Goal: Task Accomplishment & Management: Manage account settings

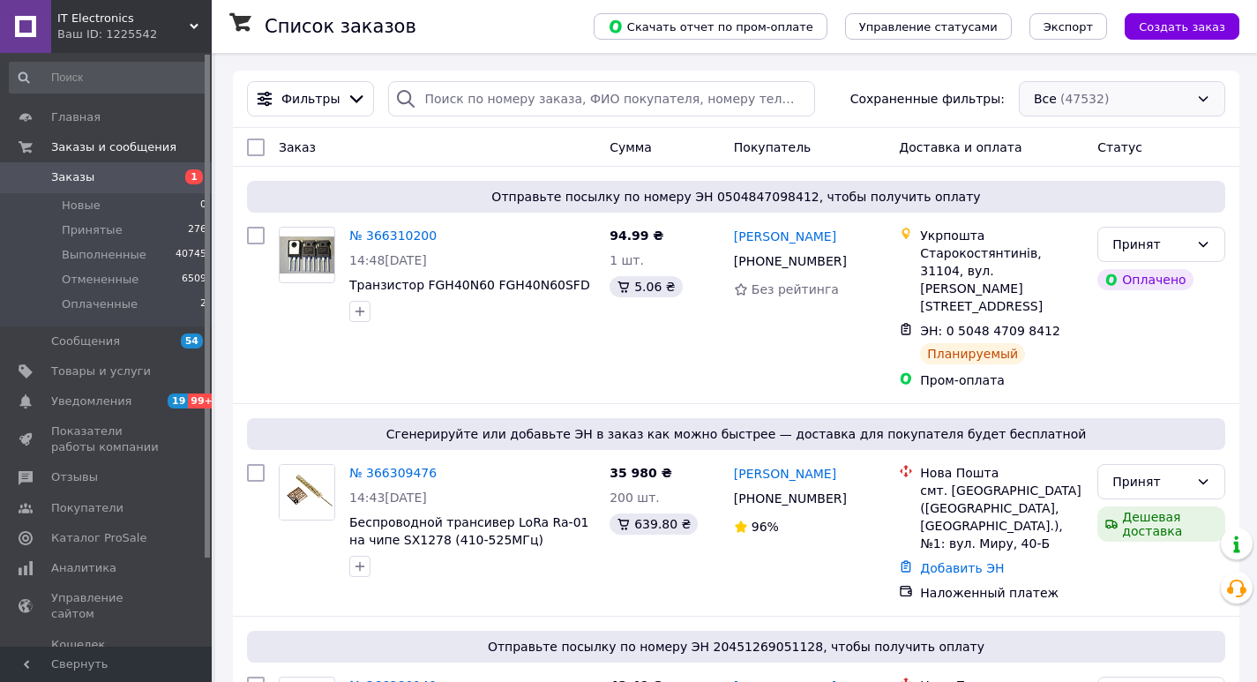
click at [1054, 96] on div "Все (47532)" at bounding box center [1122, 98] width 206 height 35
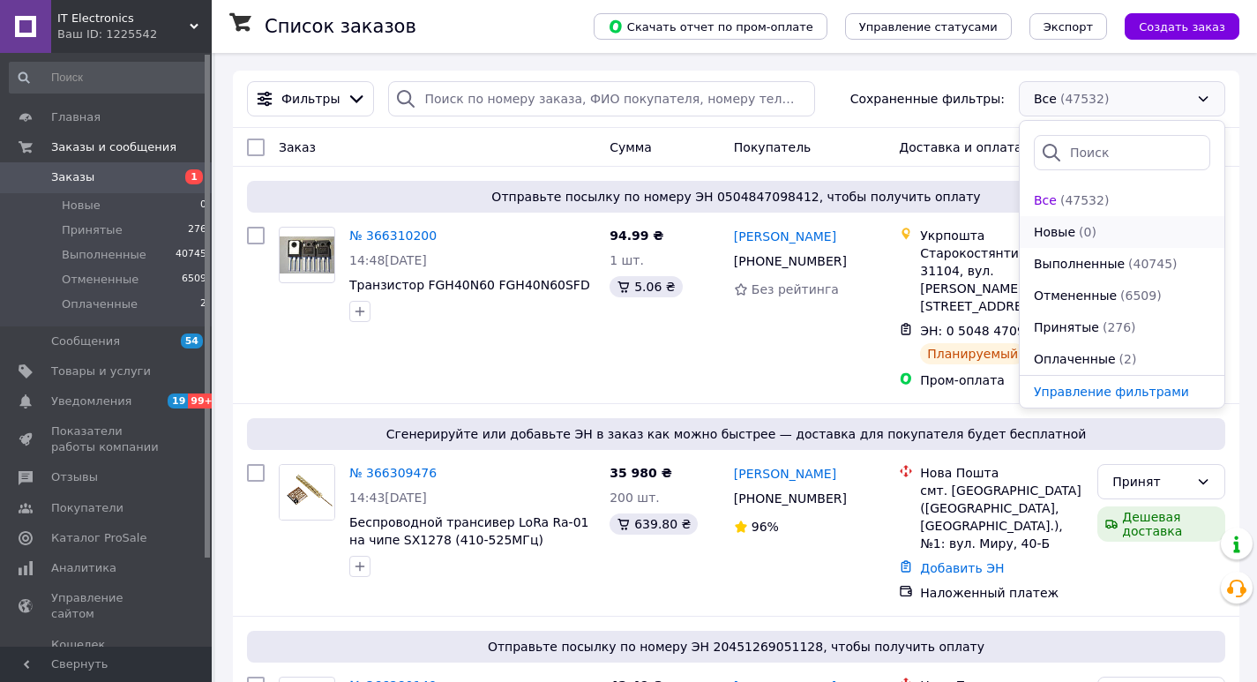
click at [1052, 221] on li "Новые (0)" at bounding box center [1122, 232] width 205 height 32
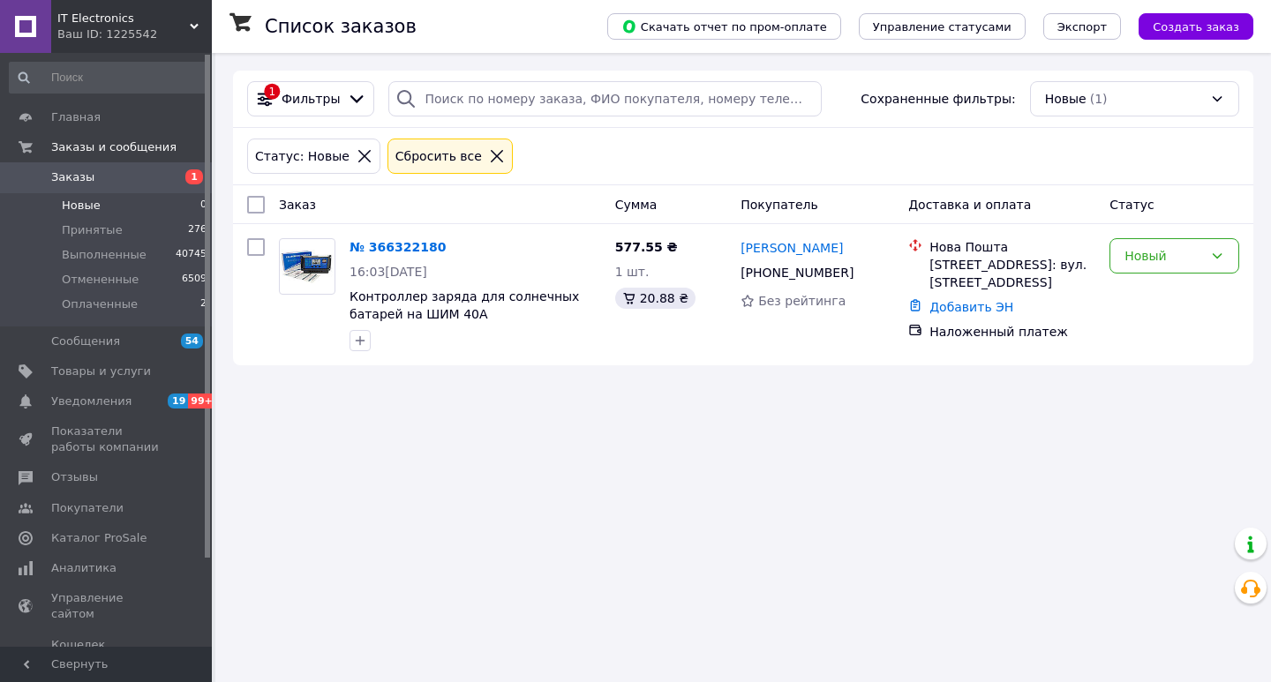
click at [485, 154] on div at bounding box center [496, 156] width 23 height 16
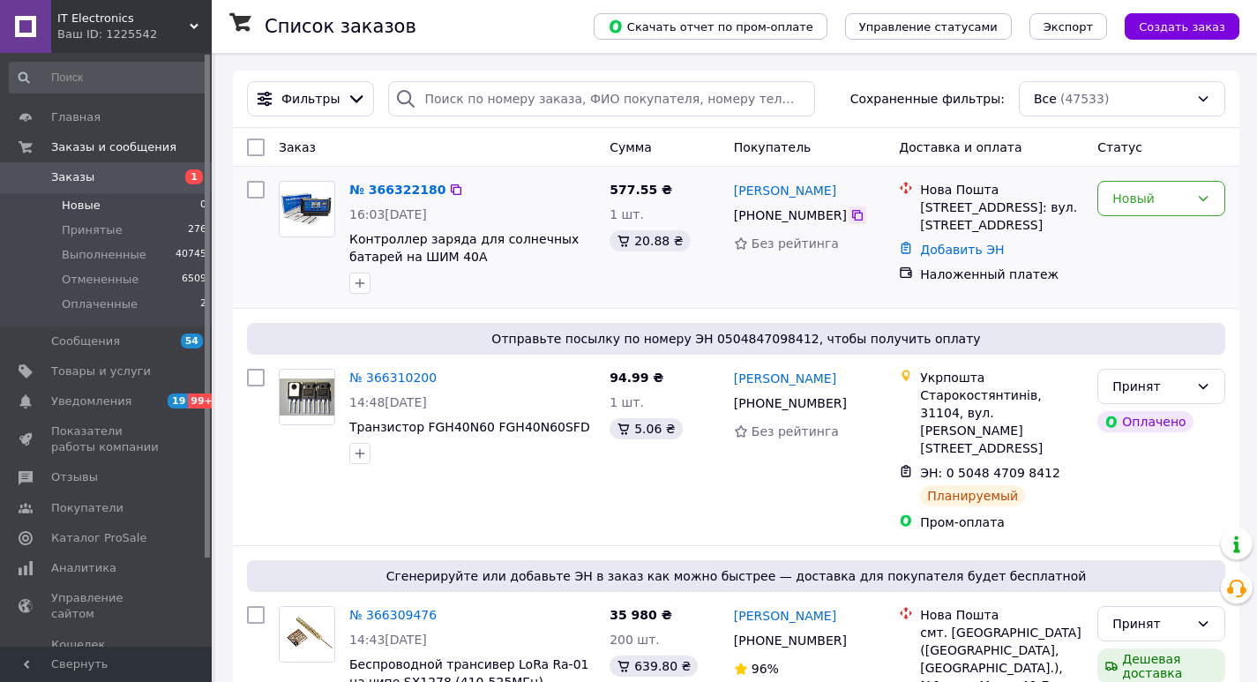
click at [851, 211] on icon at bounding box center [858, 215] width 14 height 14
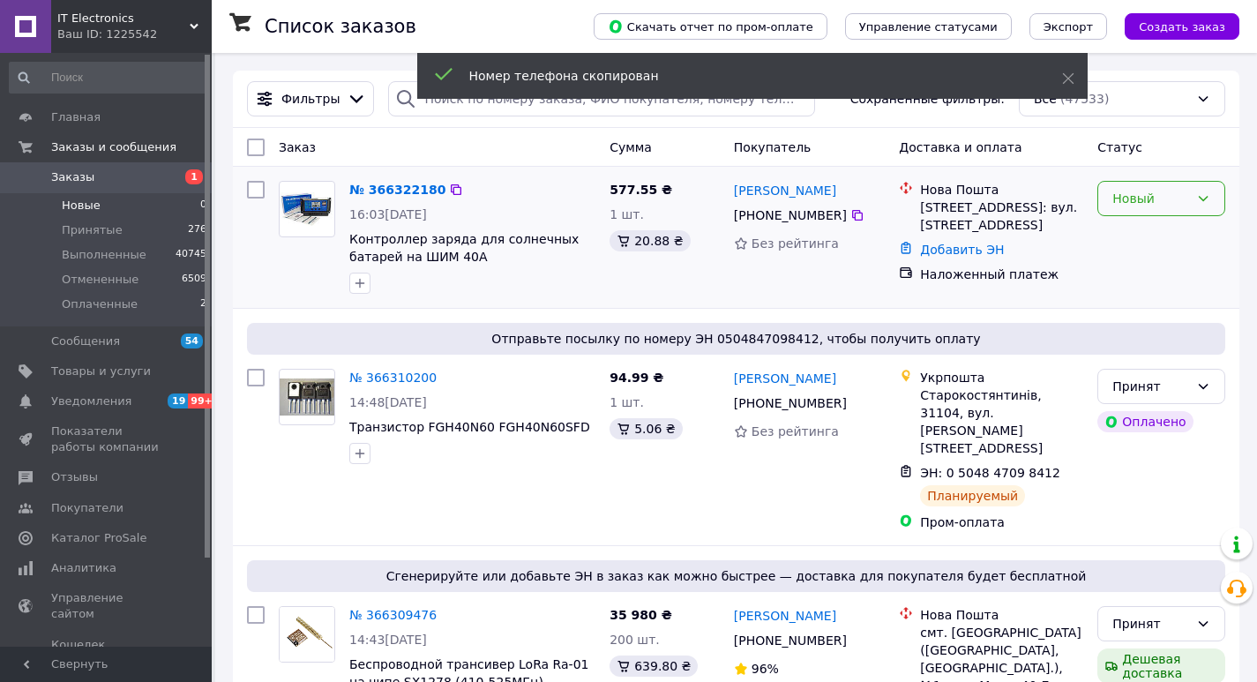
click at [1136, 199] on div "Новый" at bounding box center [1151, 198] width 77 height 19
click at [1130, 234] on li "Принят" at bounding box center [1162, 237] width 126 height 32
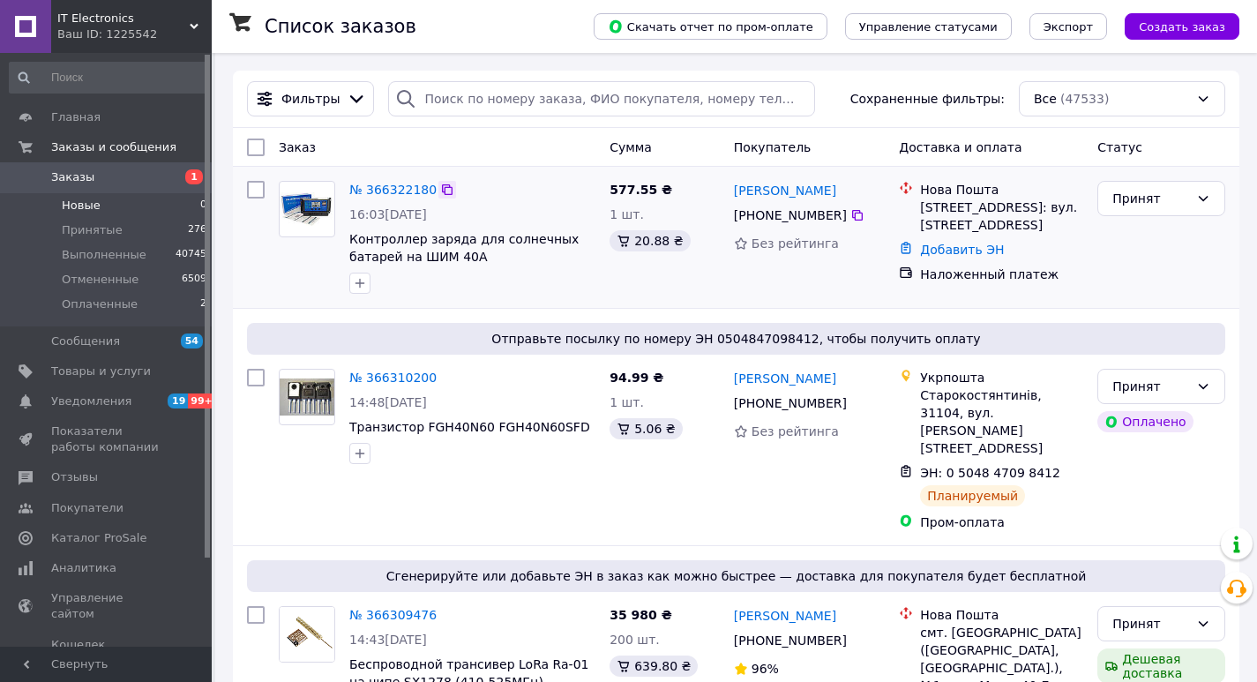
click at [442, 189] on icon at bounding box center [447, 189] width 11 height 11
click at [384, 191] on link "№ 366322180" at bounding box center [392, 190] width 87 height 14
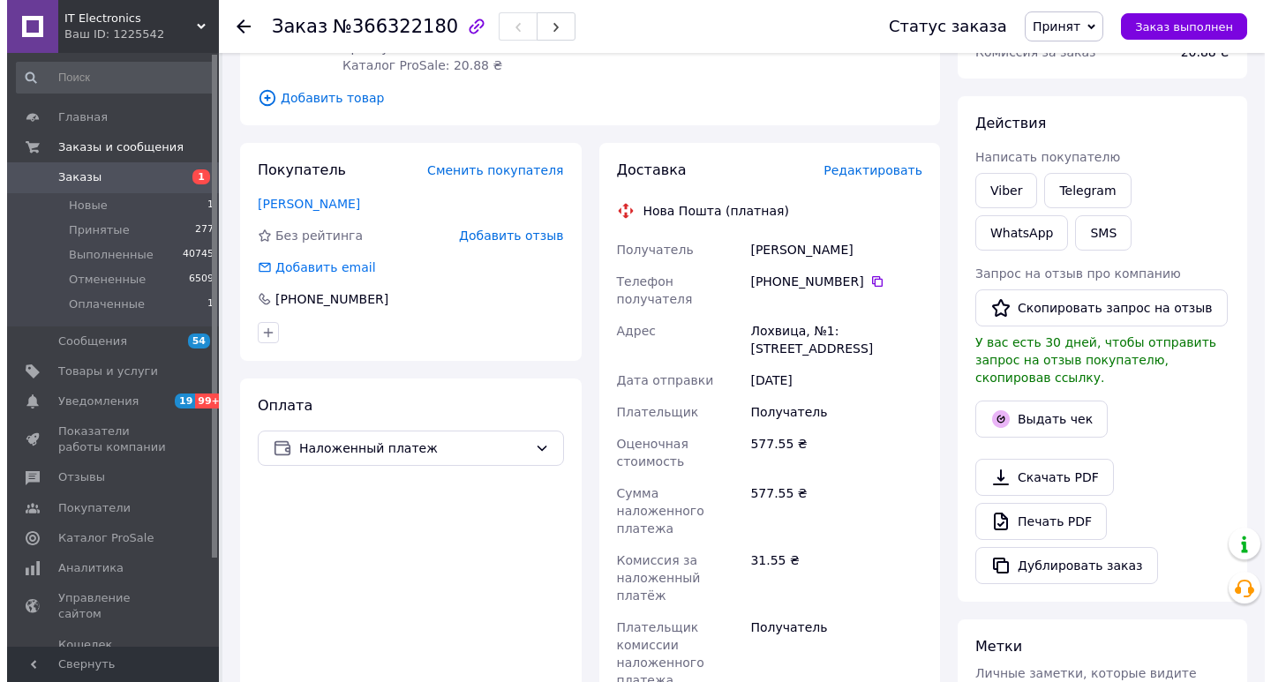
scroll to position [266, 0]
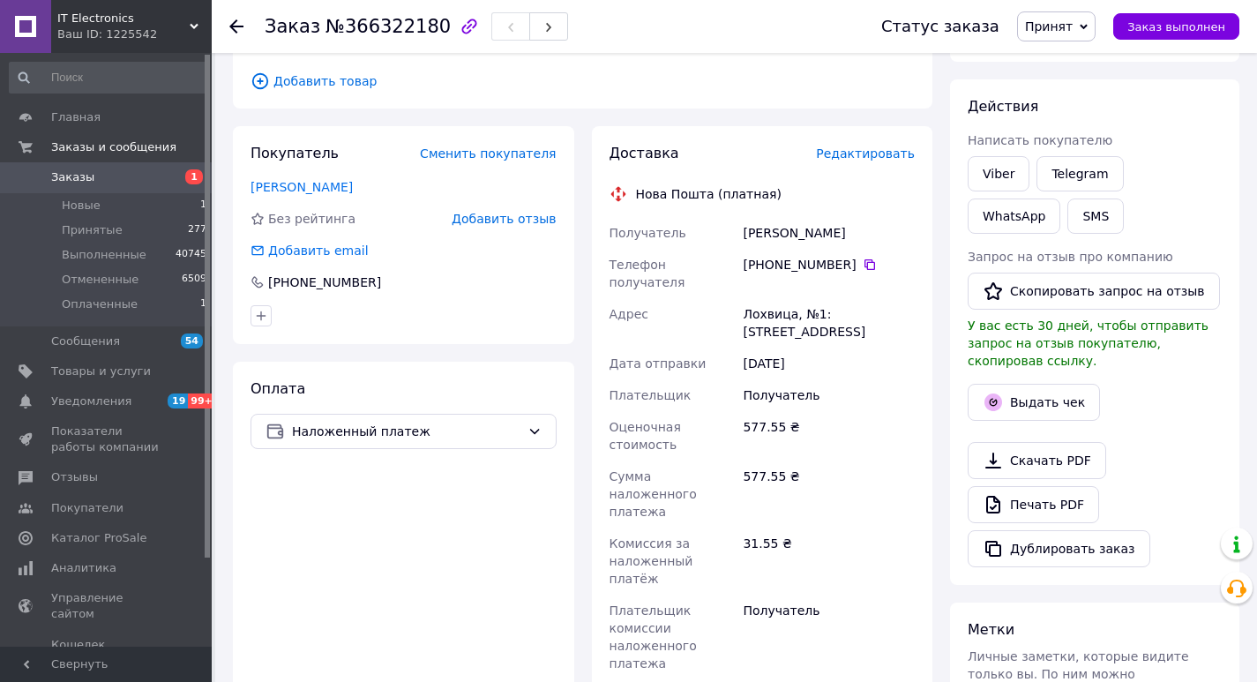
click at [489, 214] on span "Добавить отзыв" at bounding box center [504, 219] width 104 height 14
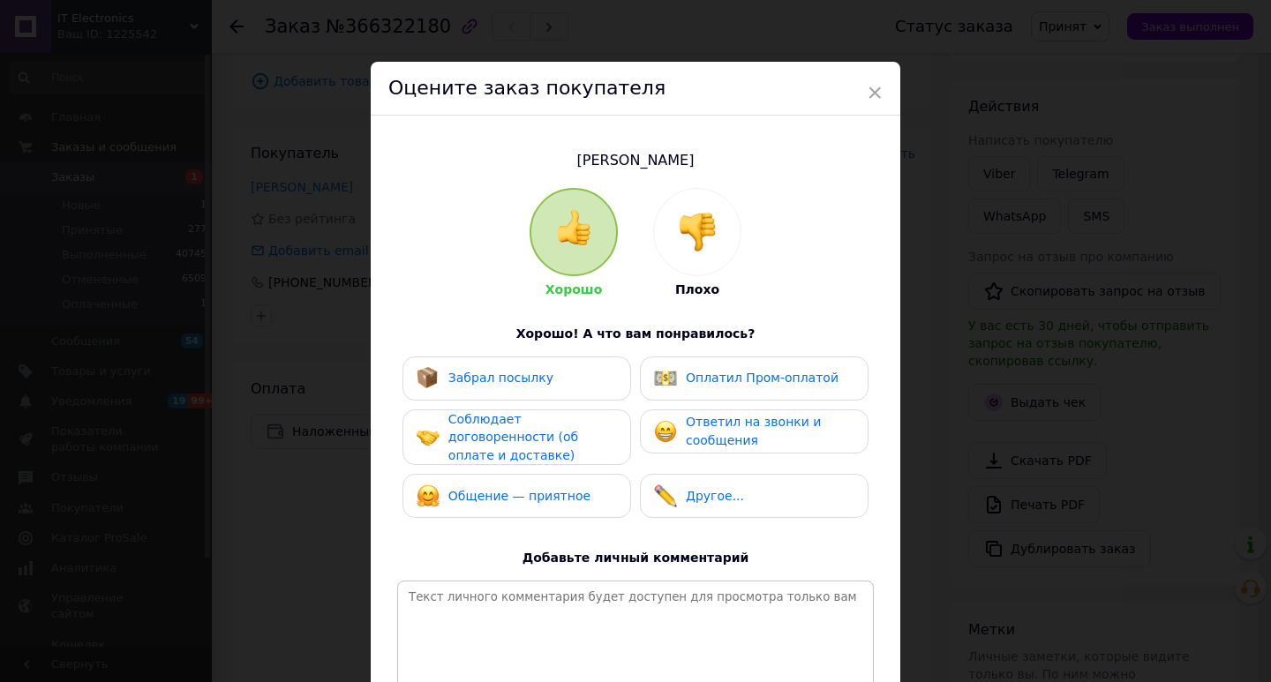
click at [693, 230] on img at bounding box center [697, 232] width 39 height 39
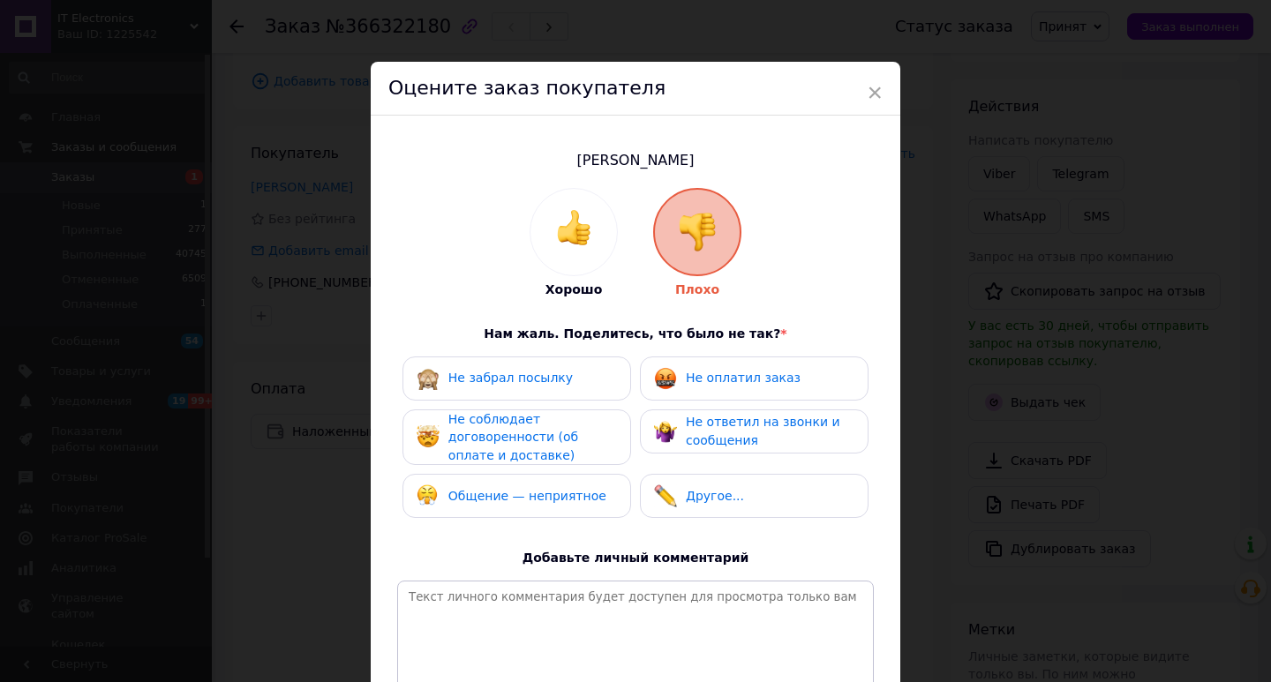
click at [686, 377] on span "Не оплатил заказ" at bounding box center [743, 378] width 115 height 14
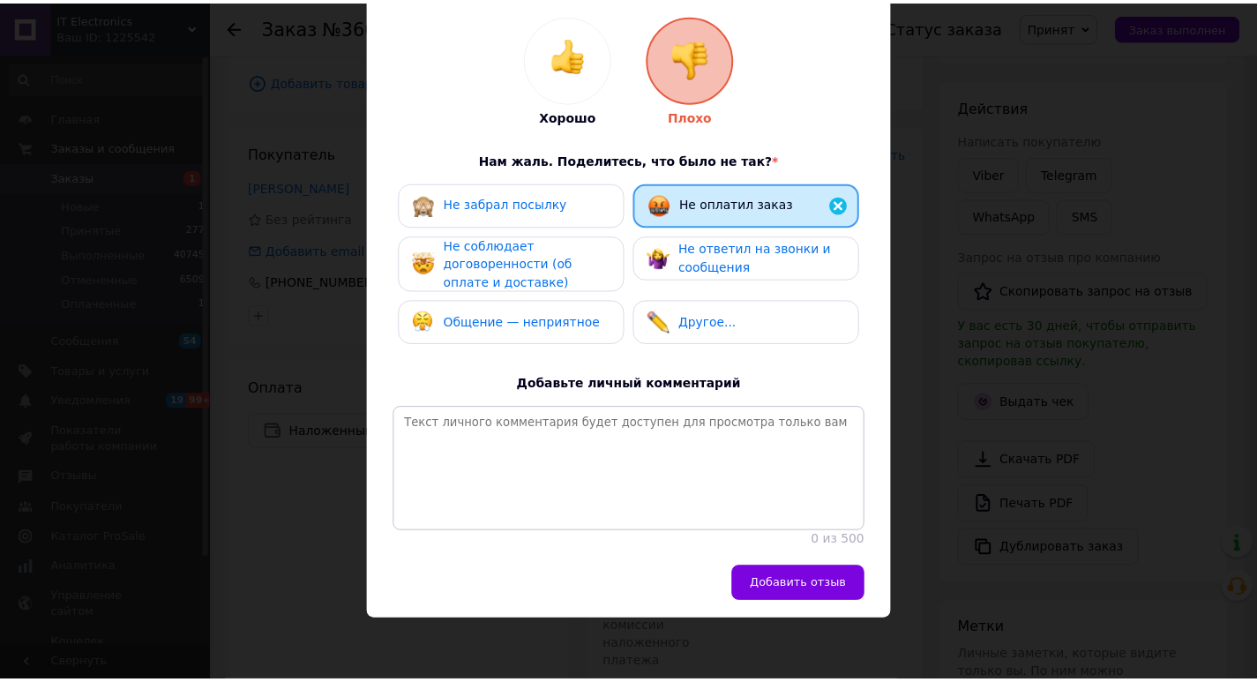
scroll to position [185, 0]
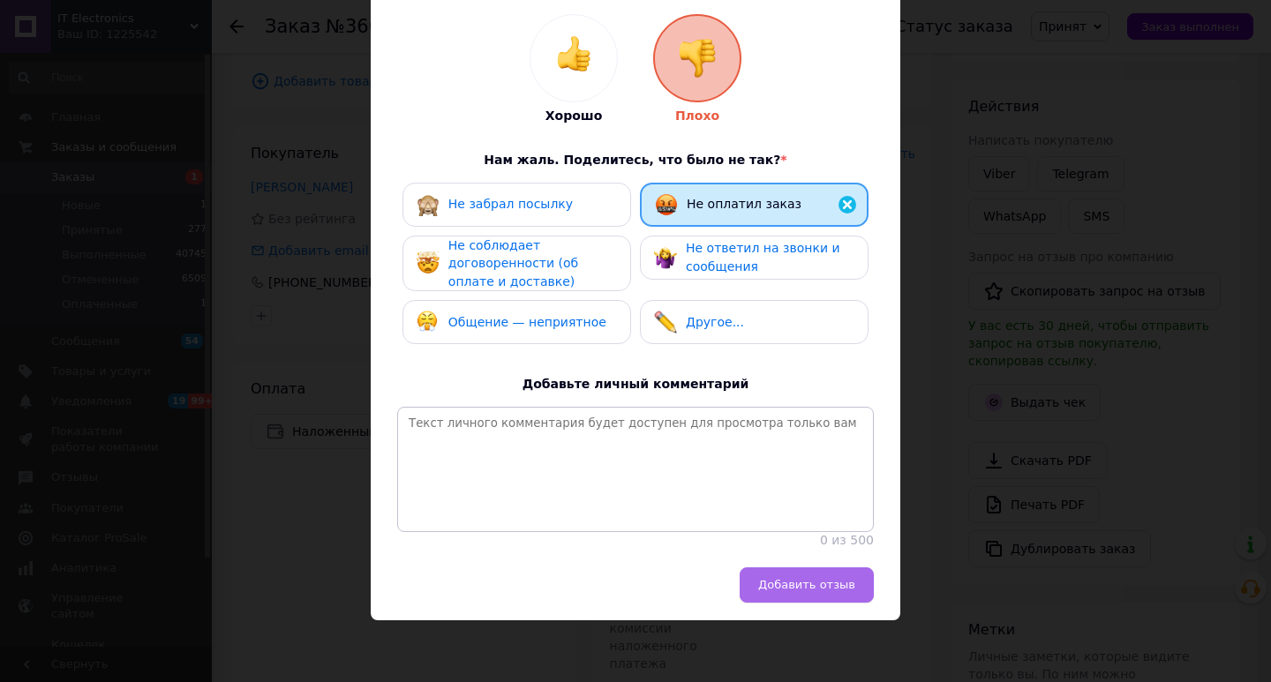
click at [807, 593] on button "Добавить отзыв" at bounding box center [806, 584] width 134 height 35
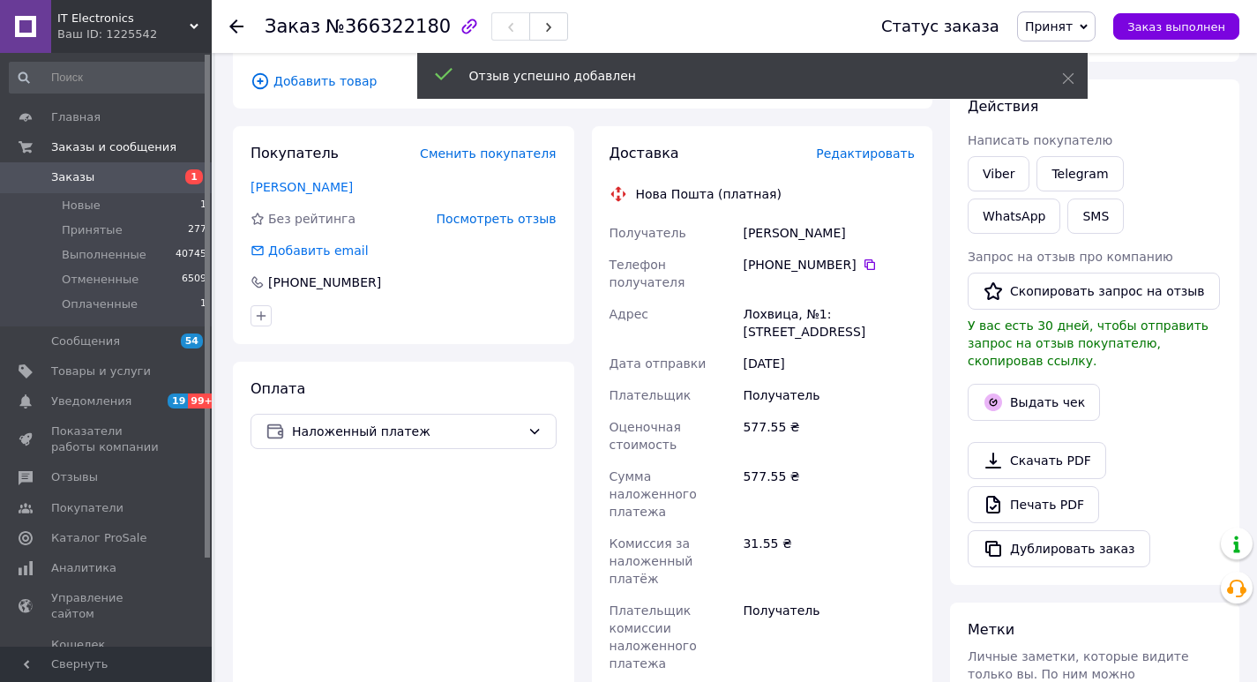
click at [861, 151] on span "Редактировать" at bounding box center [865, 153] width 99 height 14
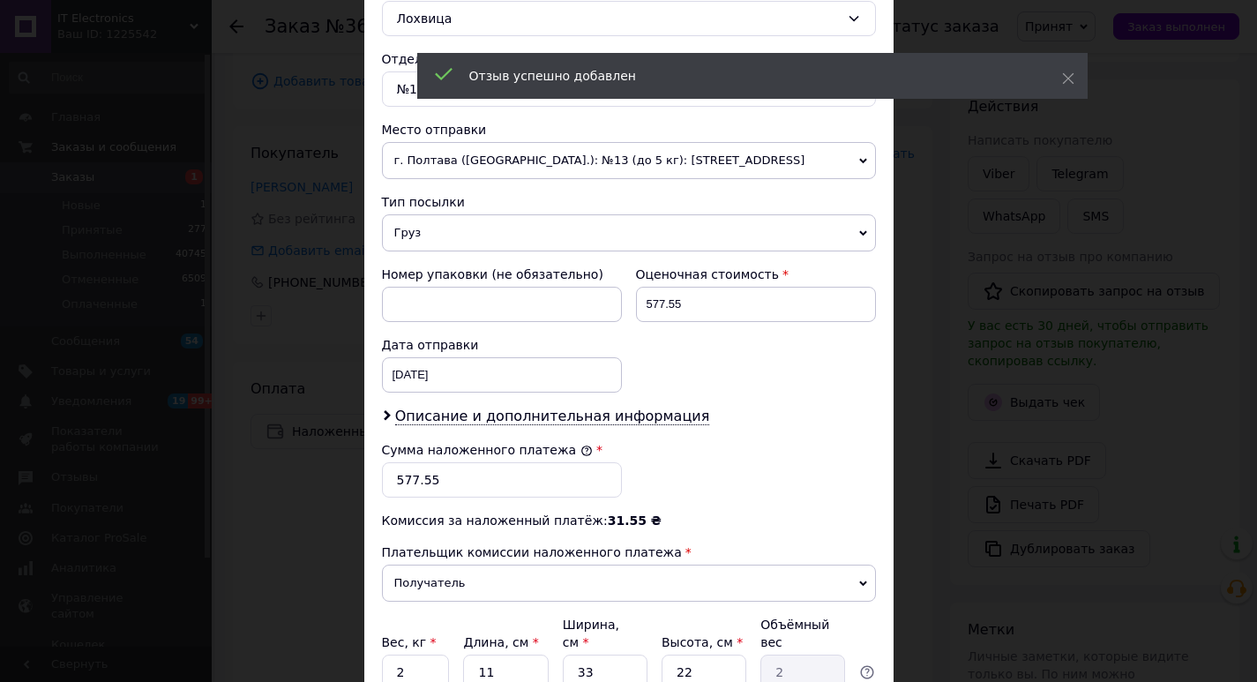
scroll to position [664, 0]
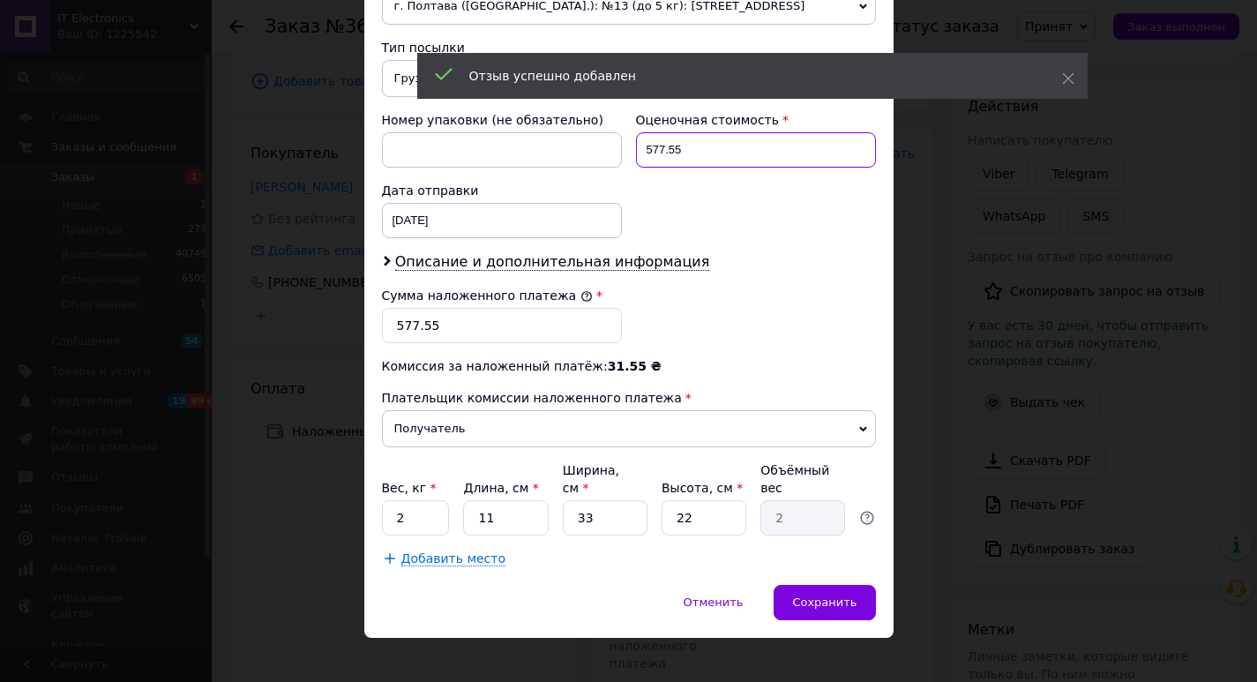
drag, startPoint x: 637, startPoint y: 137, endPoint x: 697, endPoint y: 153, distance: 62.1
click at [697, 153] on input "577.55" at bounding box center [756, 149] width 240 height 35
paste input "8"
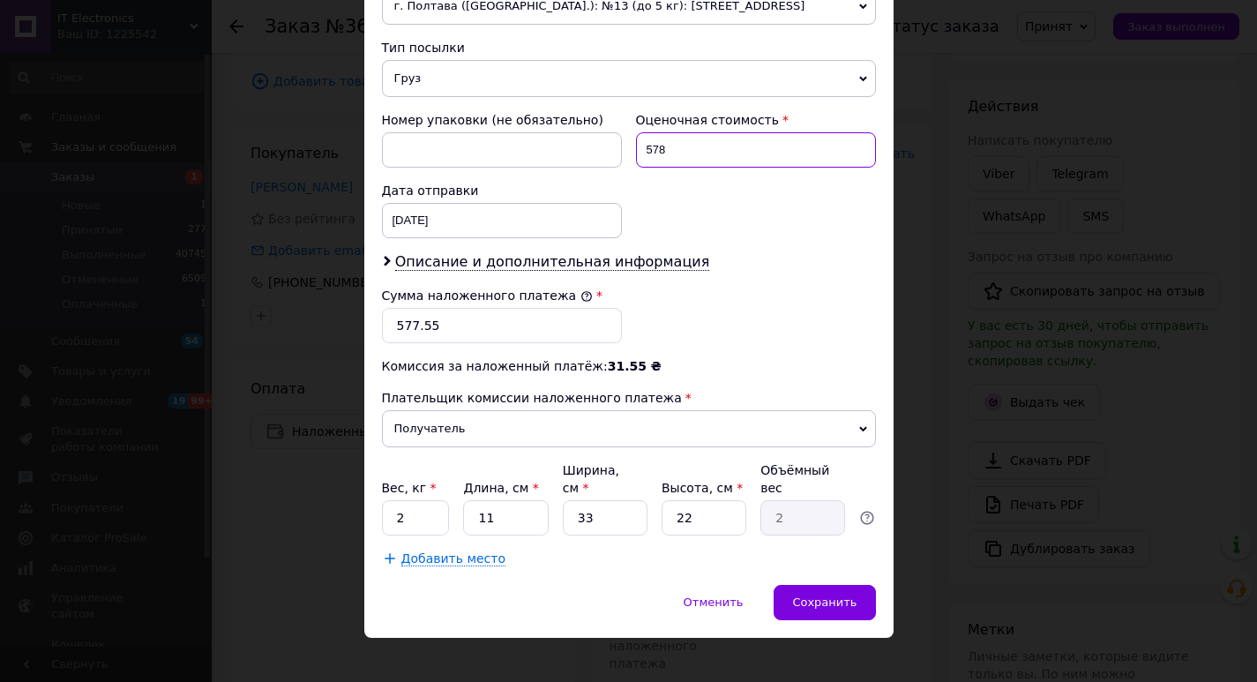
type input "578"
drag, startPoint x: 402, startPoint y: 324, endPoint x: 460, endPoint y: 335, distance: 58.5
click at [460, 335] on input "577.55" at bounding box center [502, 325] width 240 height 35
paste input "8"
type input "578"
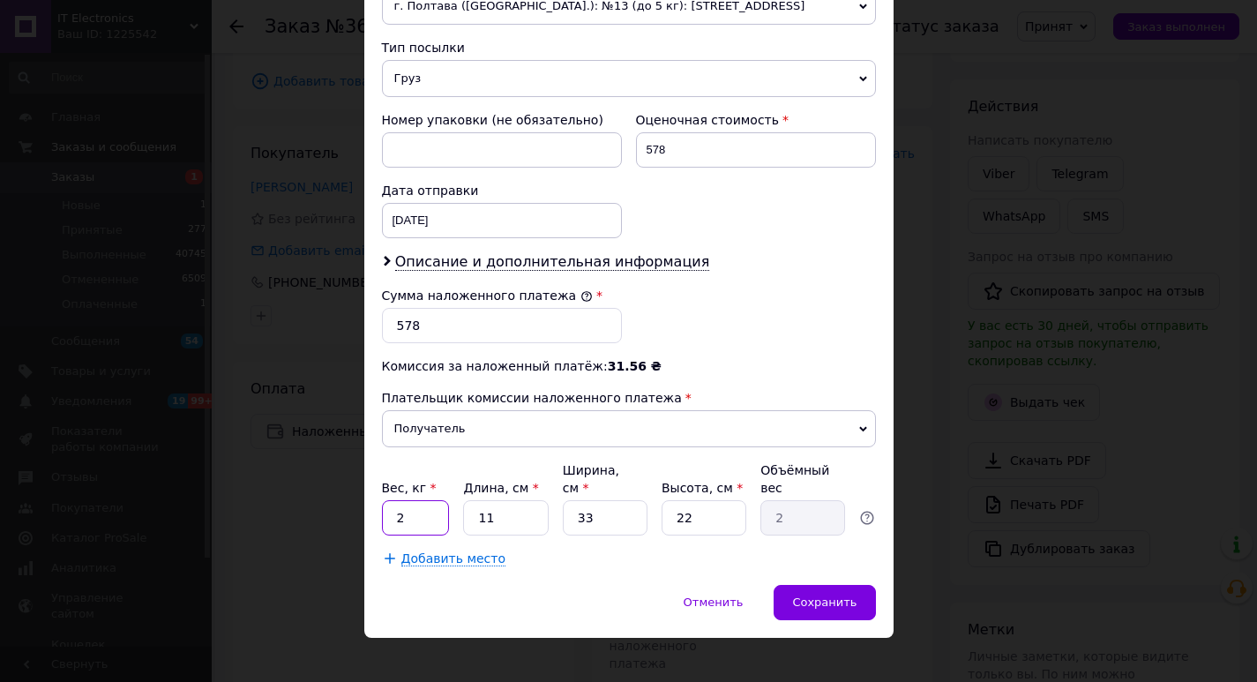
drag, startPoint x: 389, startPoint y: 489, endPoint x: 409, endPoint y: 499, distance: 21.7
click at [409, 500] on input "2" at bounding box center [416, 517] width 68 height 35
type input "1"
drag, startPoint x: 475, startPoint y: 501, endPoint x: 502, endPoint y: 505, distance: 27.6
click at [502, 505] on input "11" at bounding box center [505, 517] width 85 height 35
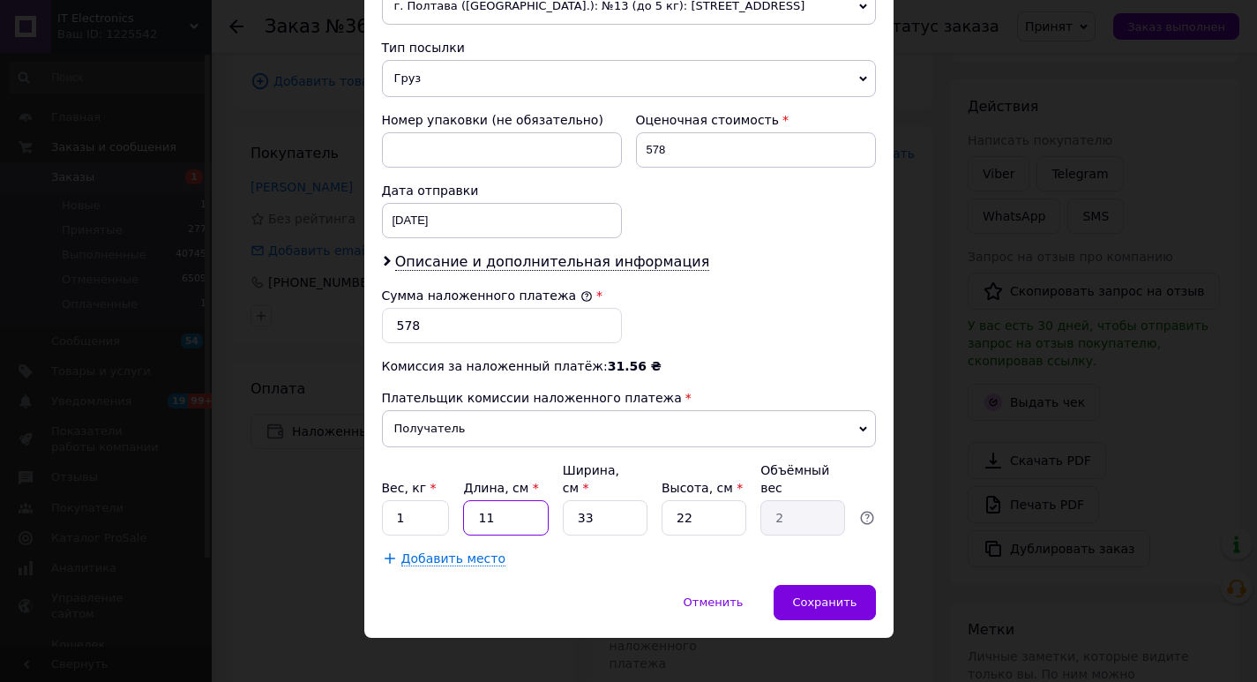
type input "1"
type input "0.18"
type input "1"
click at [827, 596] on span "Сохранить" at bounding box center [824, 602] width 64 height 13
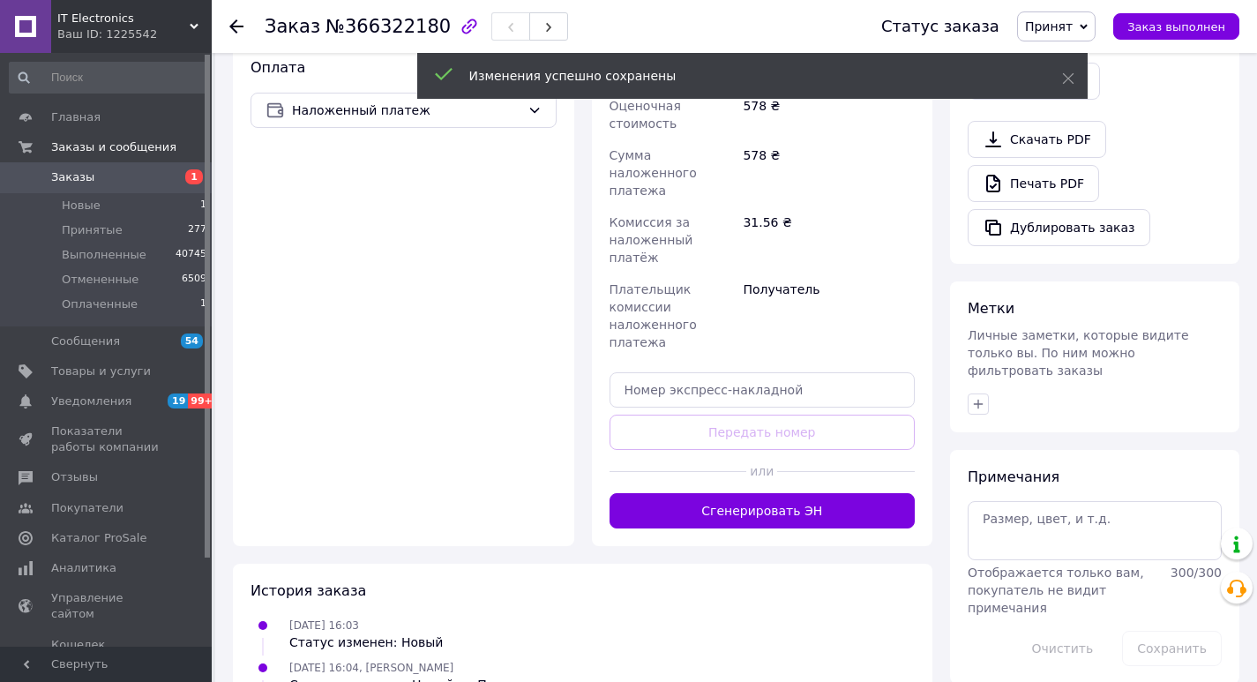
scroll to position [619, 0]
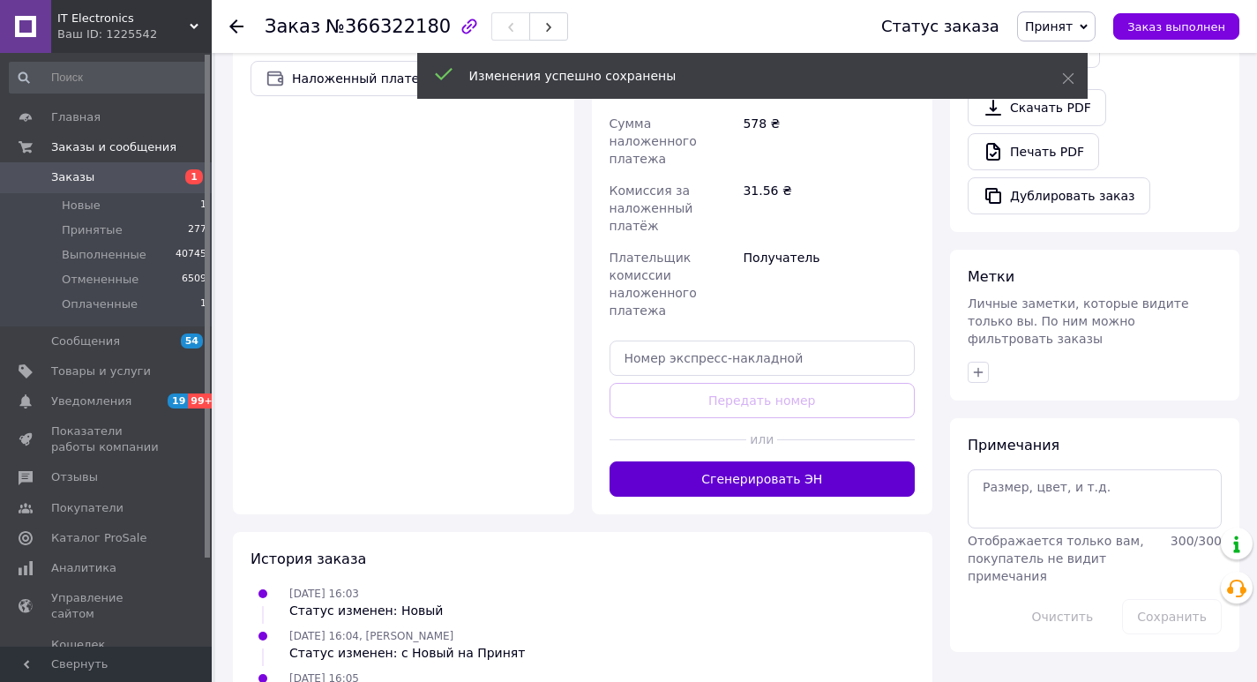
click at [726, 462] on button "Сгенерировать ЭН" at bounding box center [763, 479] width 306 height 35
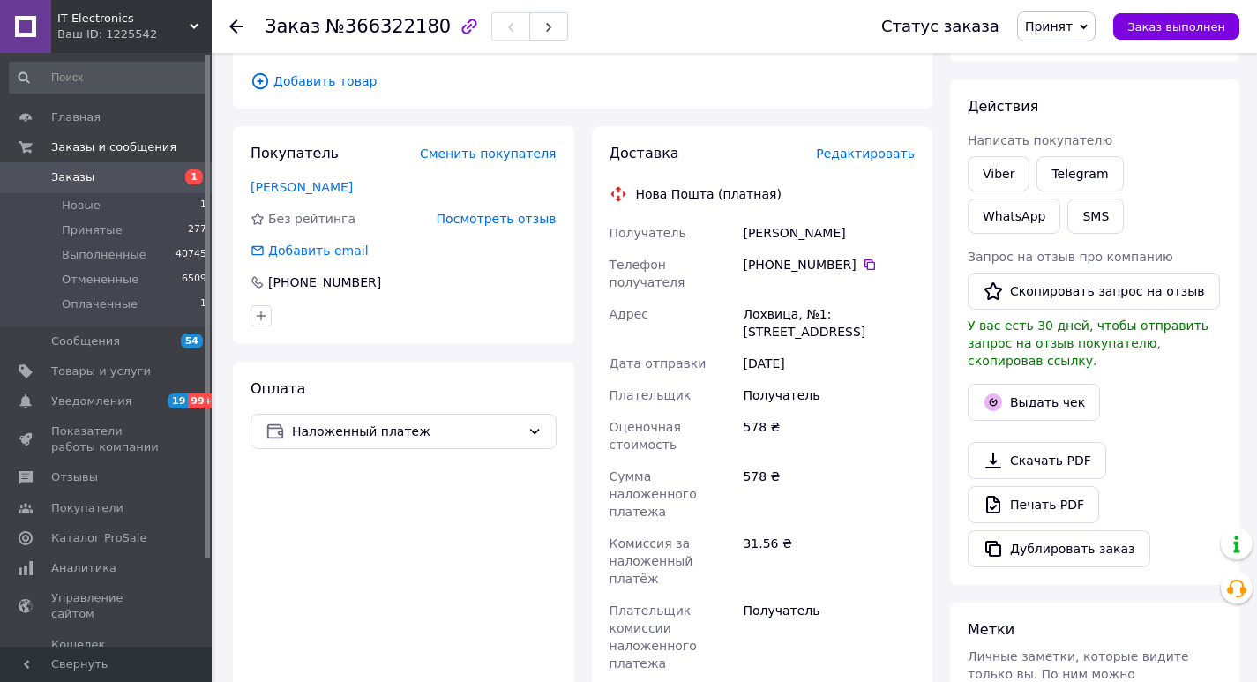
scroll to position [178, 0]
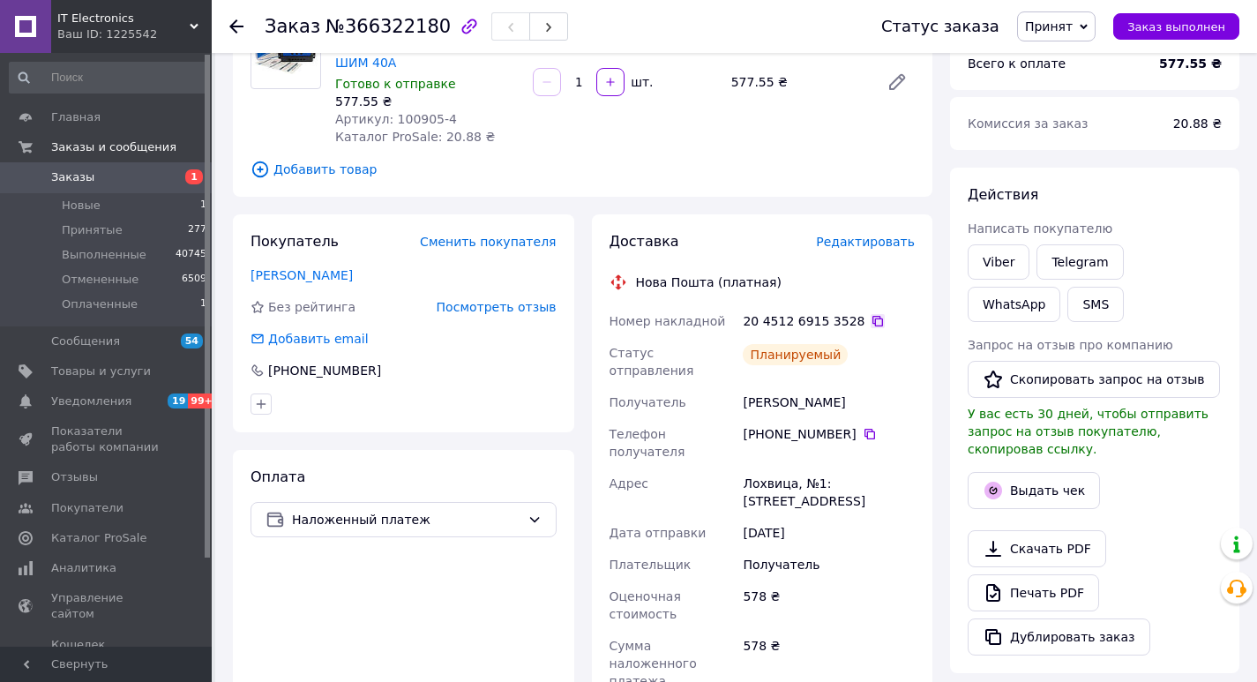
click at [871, 322] on icon at bounding box center [878, 321] width 14 height 14
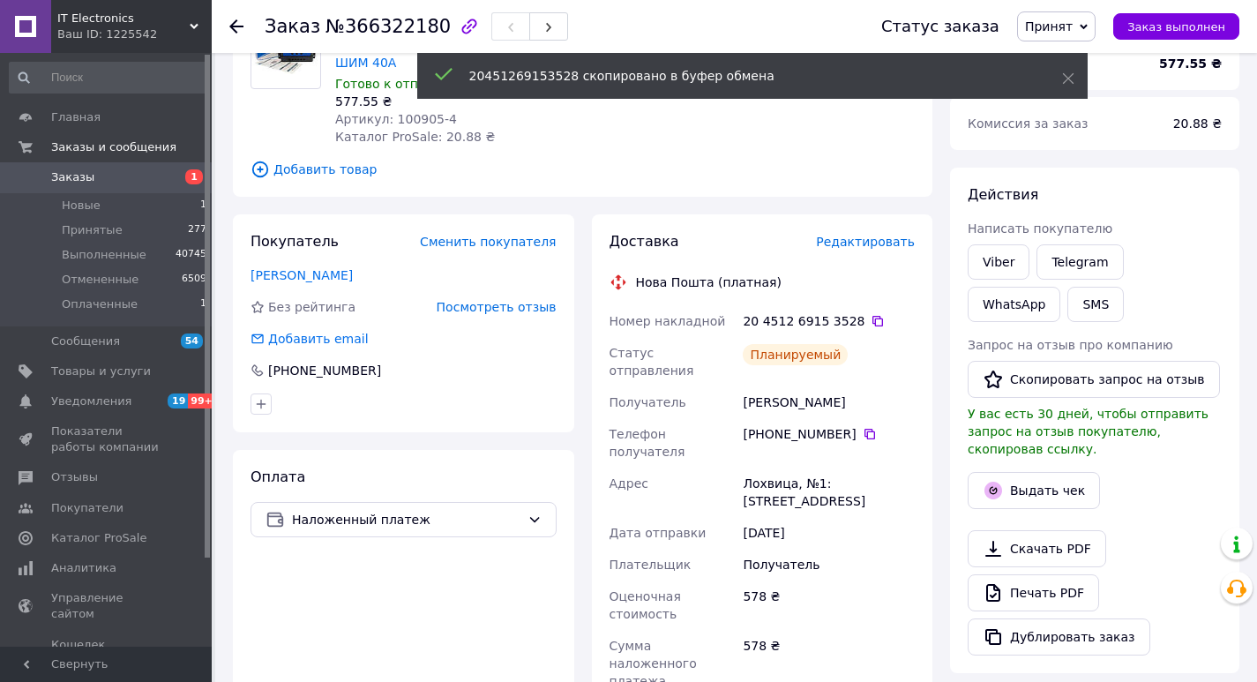
click at [229, 26] on icon at bounding box center [236, 26] width 14 height 14
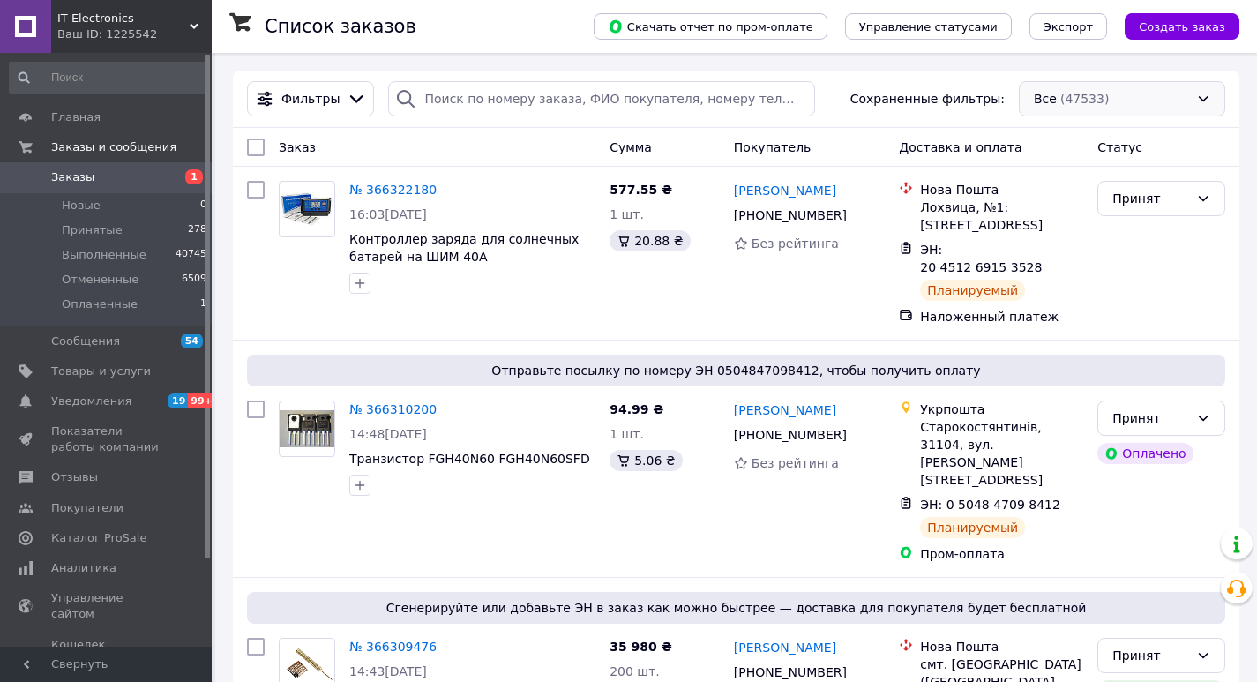
click at [1062, 101] on div "Все (47533)" at bounding box center [1122, 98] width 206 height 35
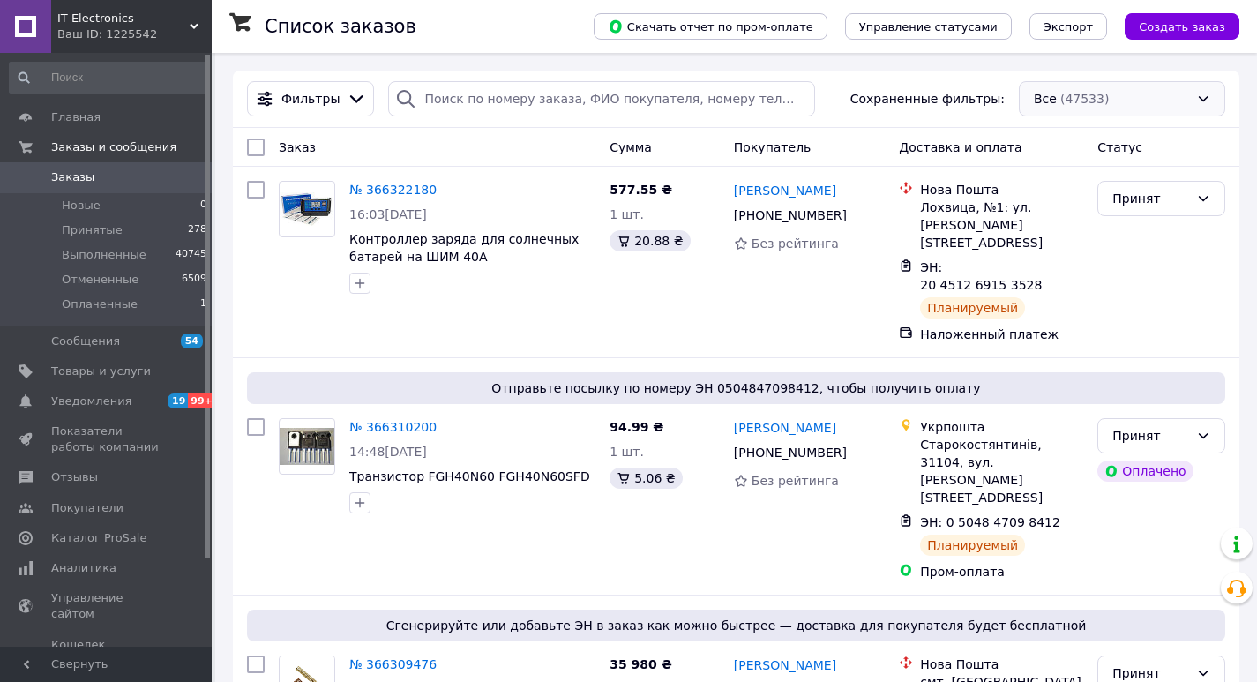
click at [1084, 95] on div "Все (47533)" at bounding box center [1122, 98] width 206 height 35
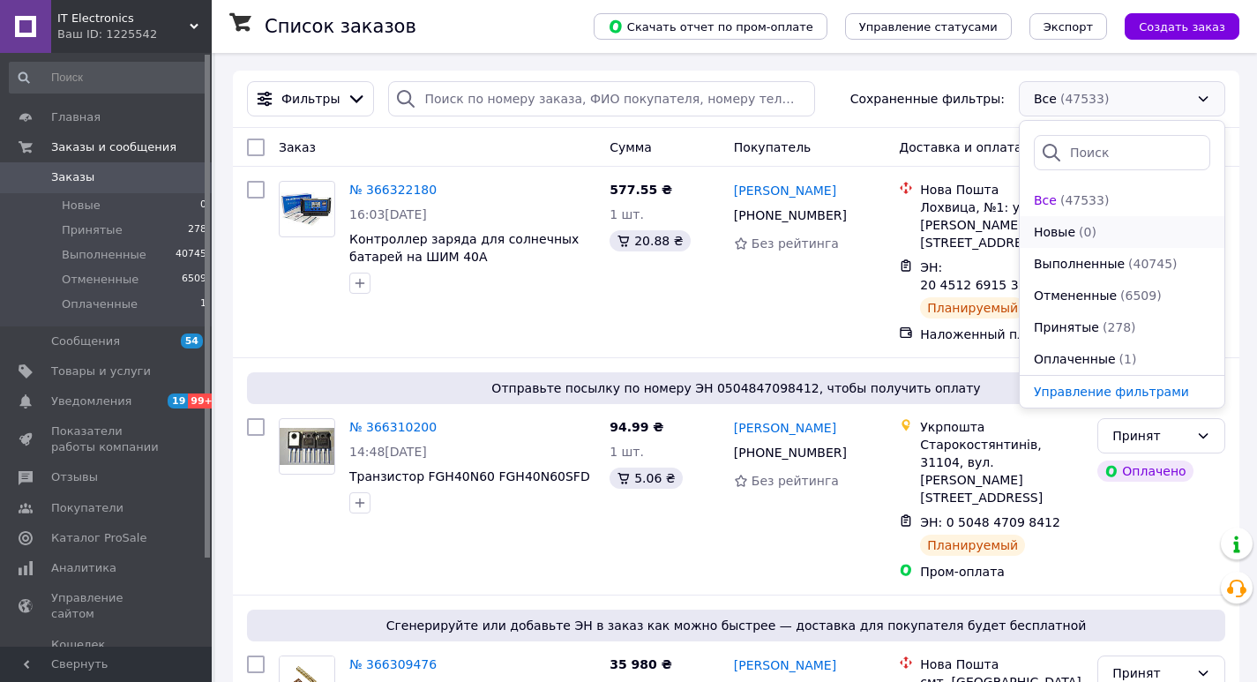
click at [1060, 244] on li "Новые (0)" at bounding box center [1122, 232] width 205 height 32
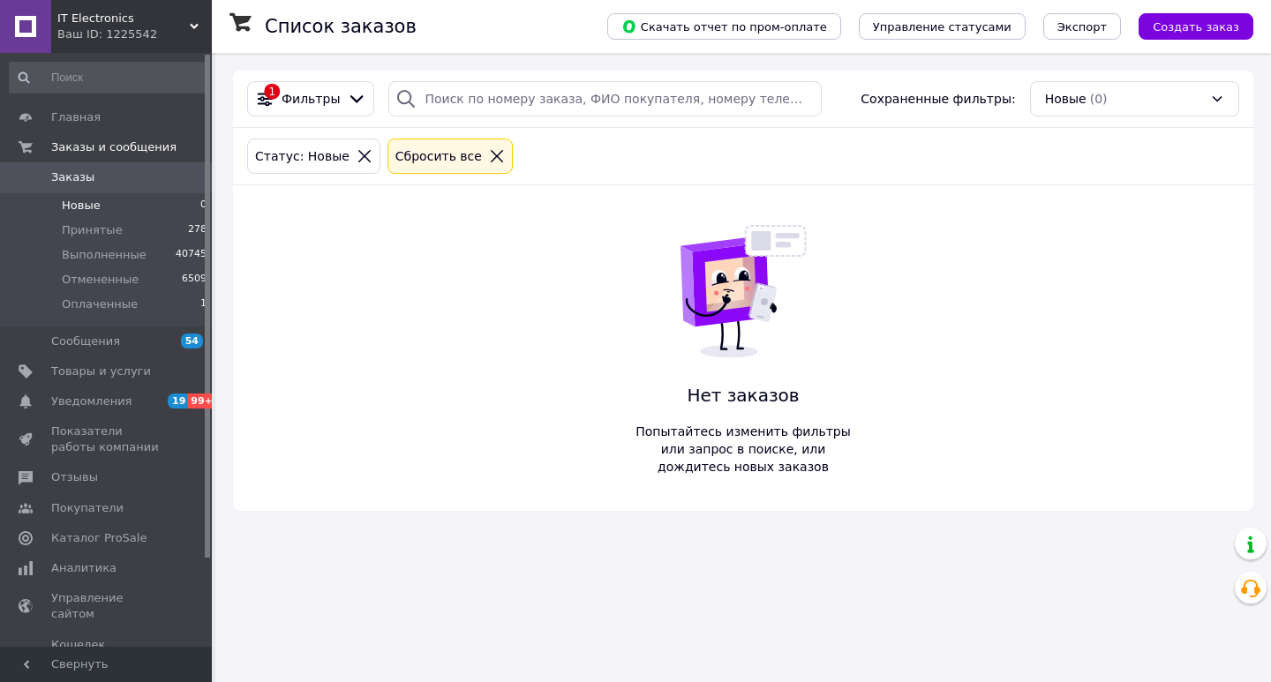
click at [463, 147] on div "Сбросить все" at bounding box center [450, 155] width 116 height 19
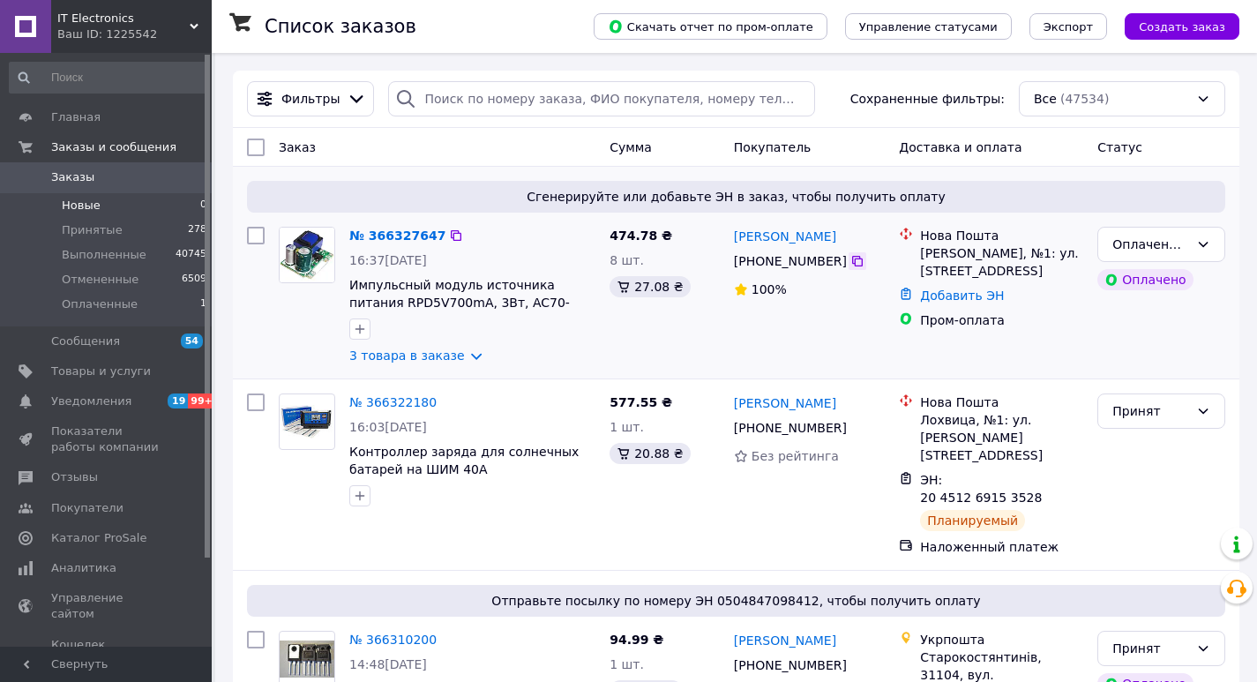
click at [852, 263] on icon at bounding box center [857, 261] width 11 height 11
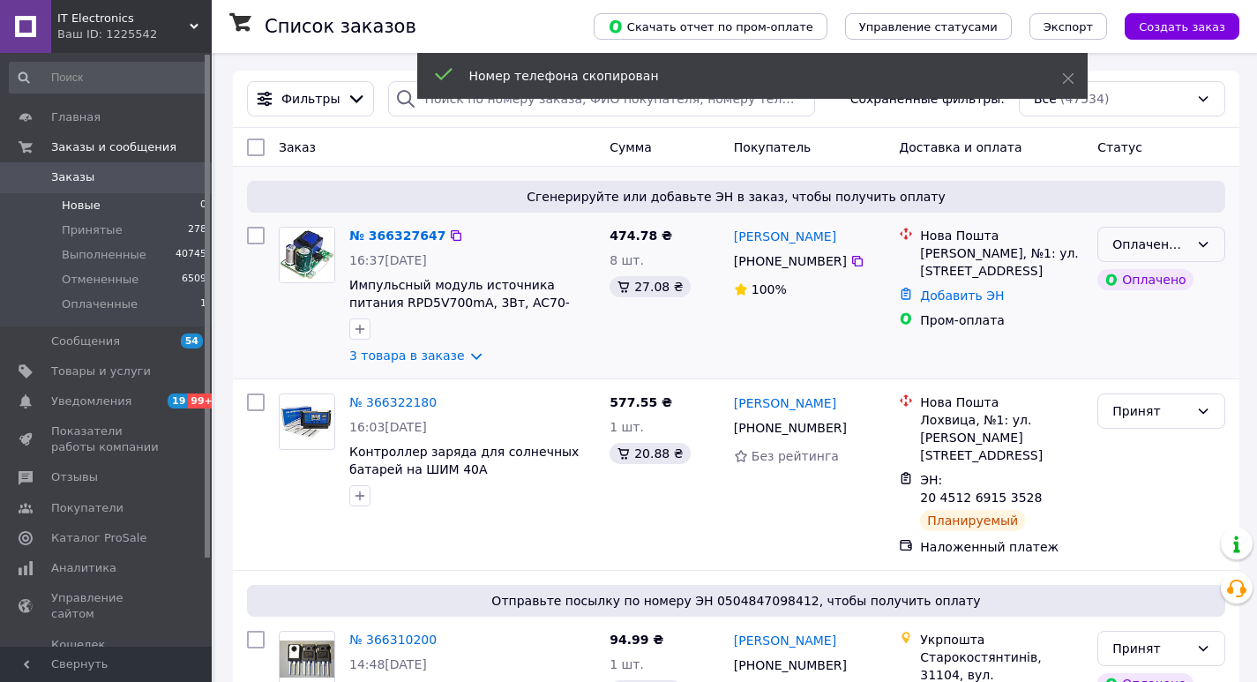
click at [1122, 244] on div "Оплаченный" at bounding box center [1151, 244] width 77 height 19
click at [1122, 281] on li "Принят" at bounding box center [1162, 283] width 126 height 32
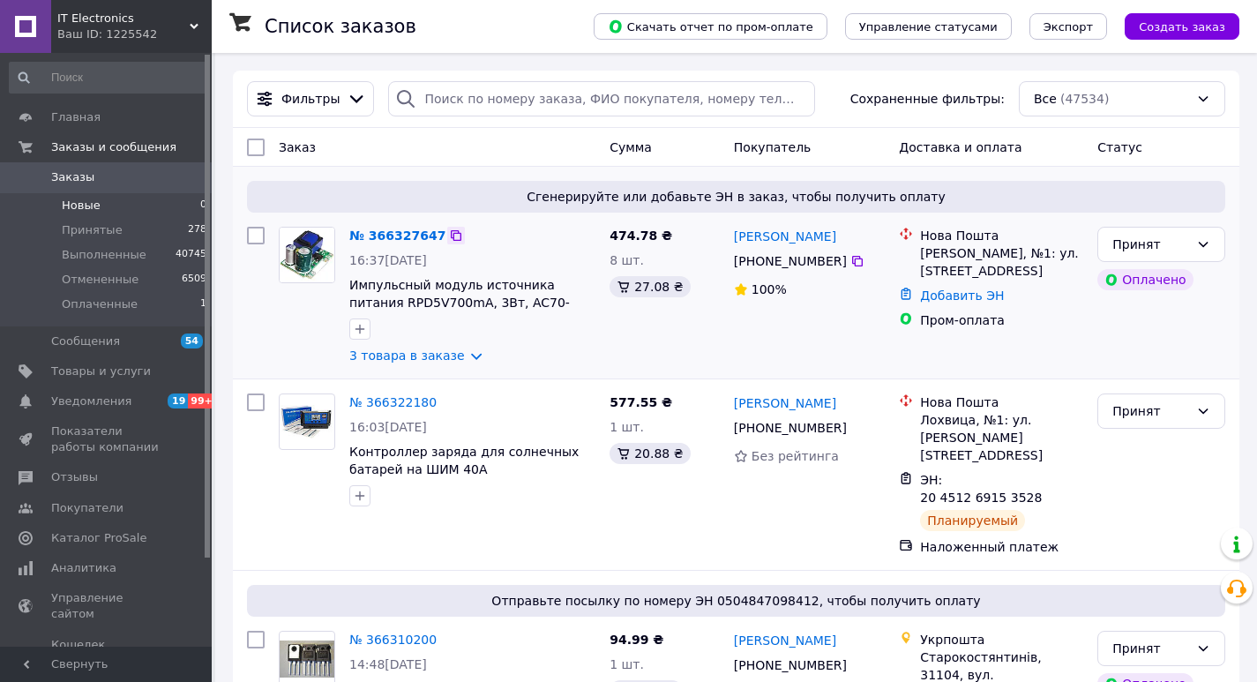
click at [449, 235] on icon at bounding box center [456, 236] width 14 height 14
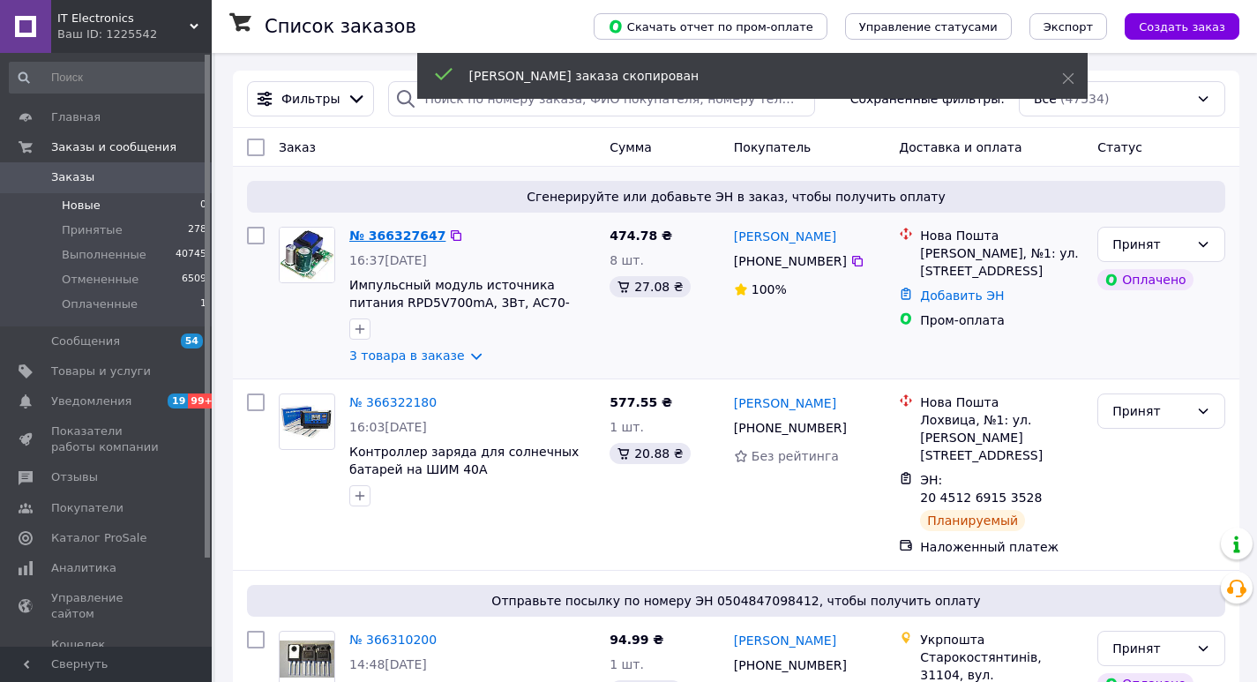
click at [412, 236] on link "№ 366327647" at bounding box center [397, 236] width 96 height 14
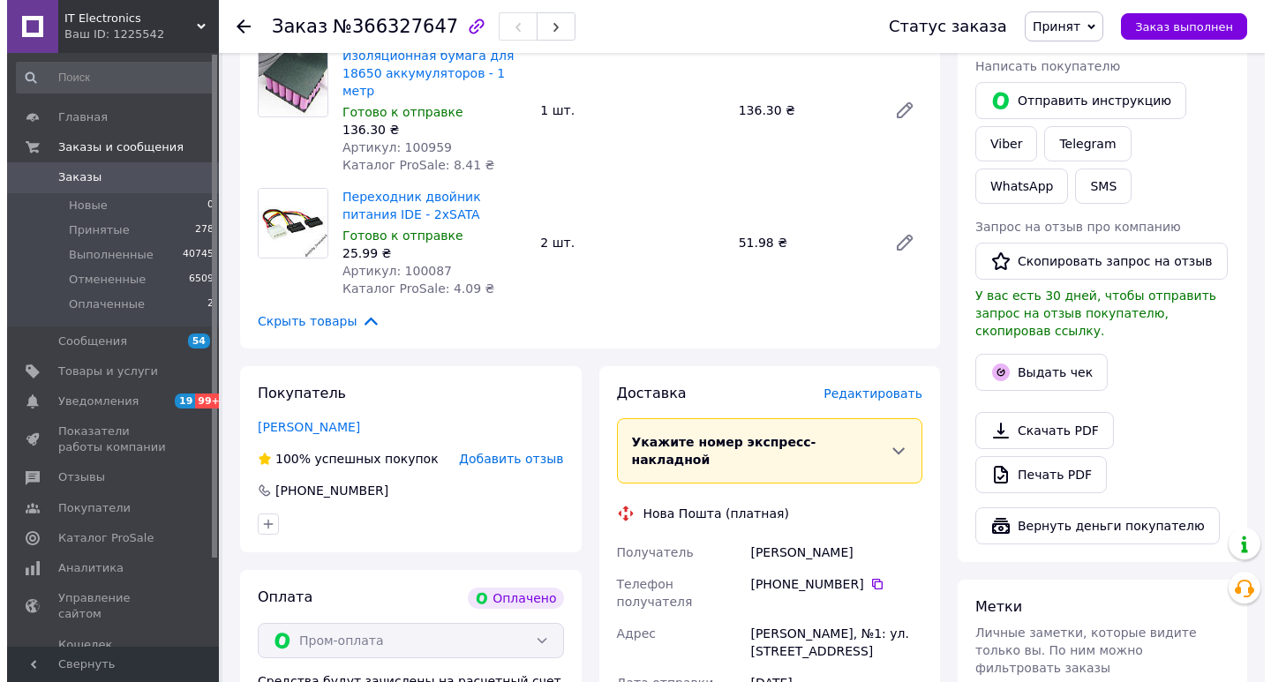
scroll to position [794, 0]
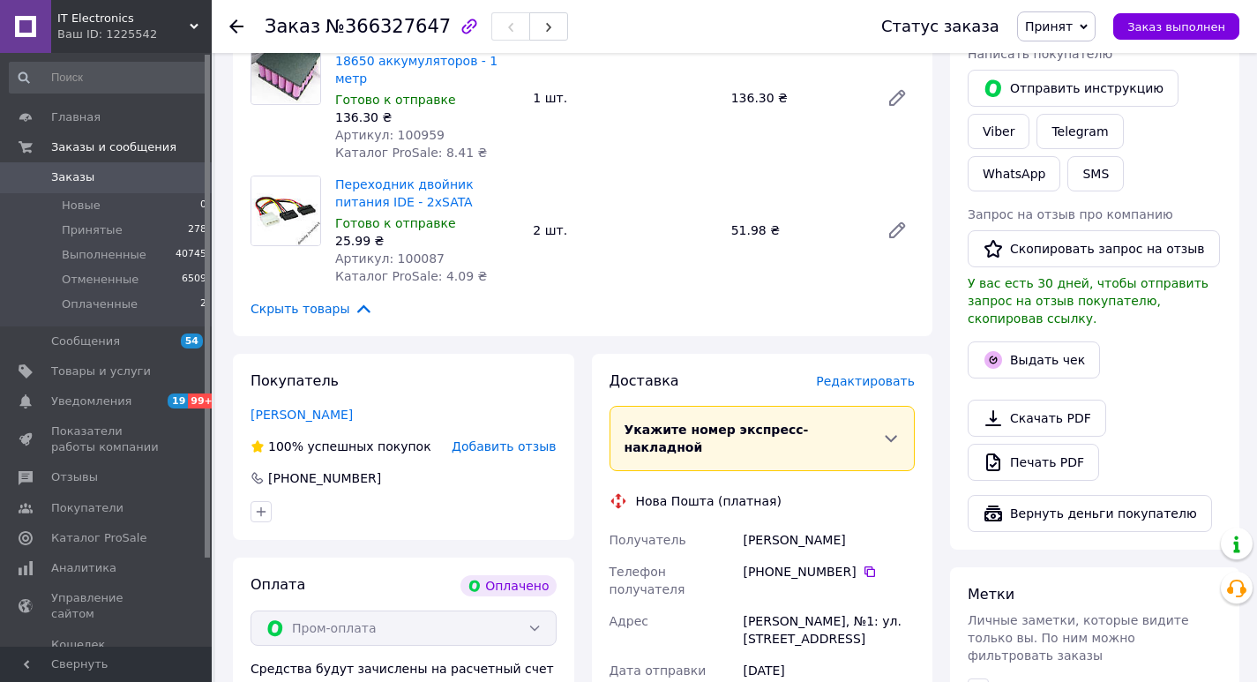
click at [520, 439] on span "Добавить отзыв" at bounding box center [504, 446] width 104 height 14
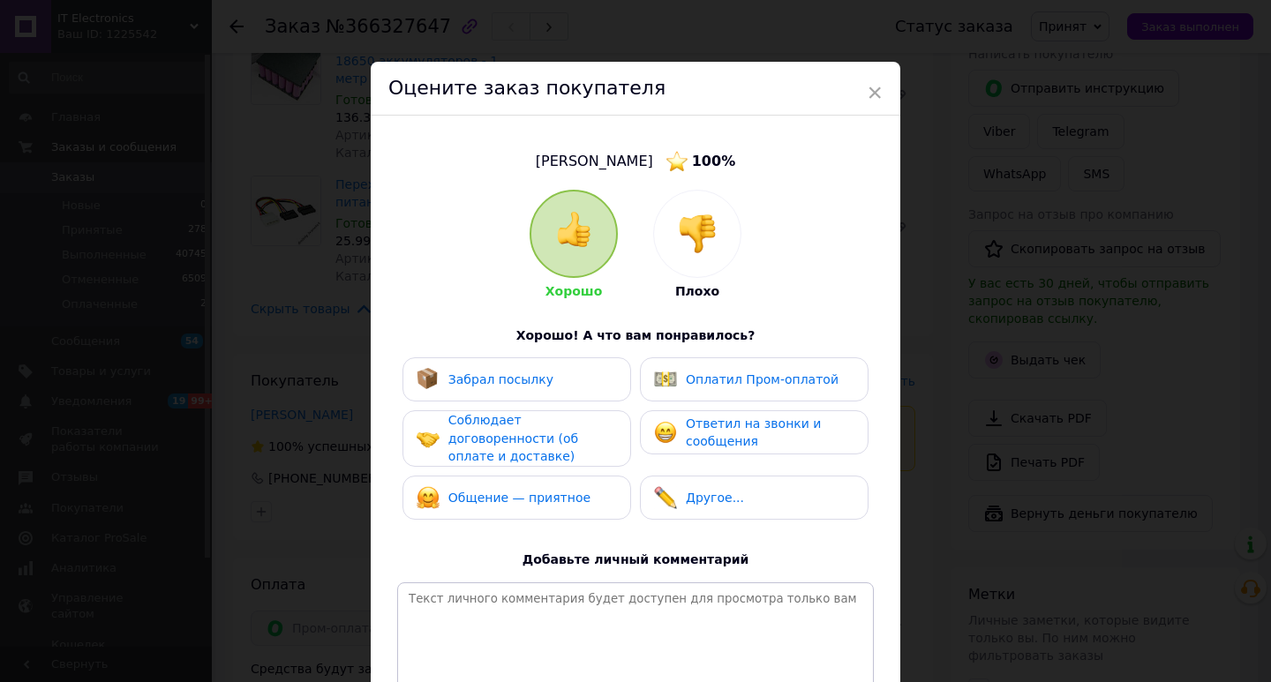
click at [700, 221] on img at bounding box center [697, 233] width 39 height 39
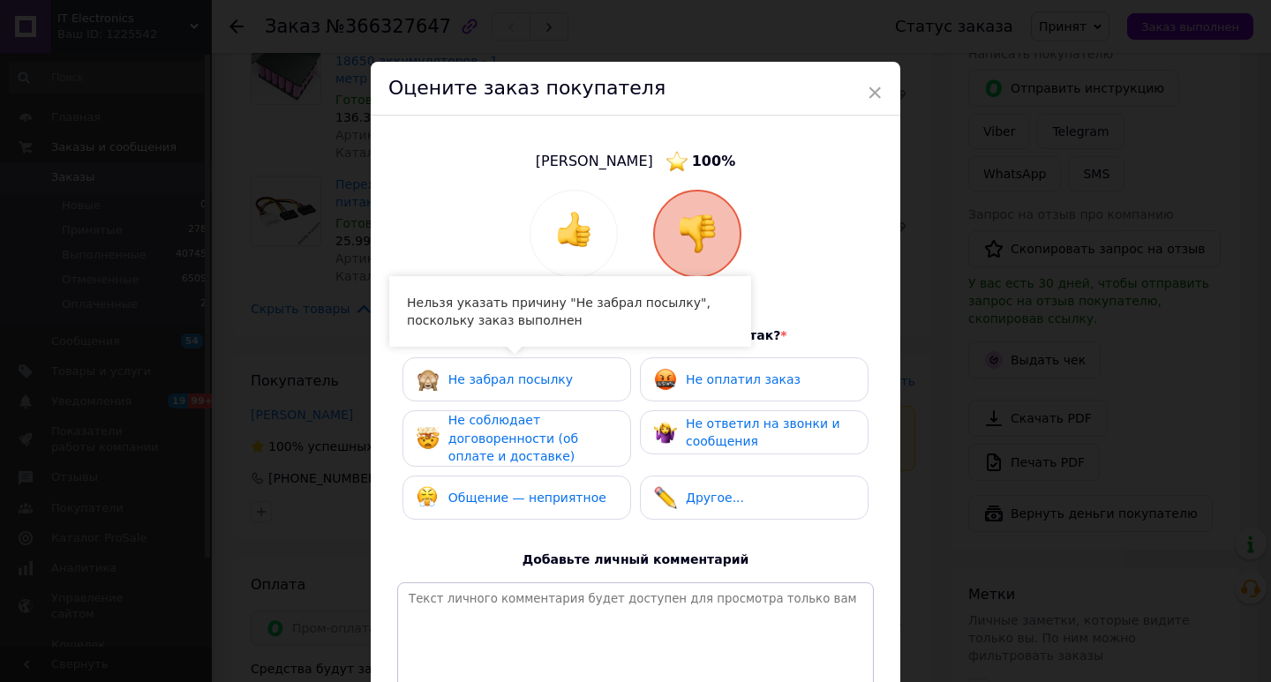
click at [527, 500] on span "Общение — неприятное" at bounding box center [527, 498] width 158 height 14
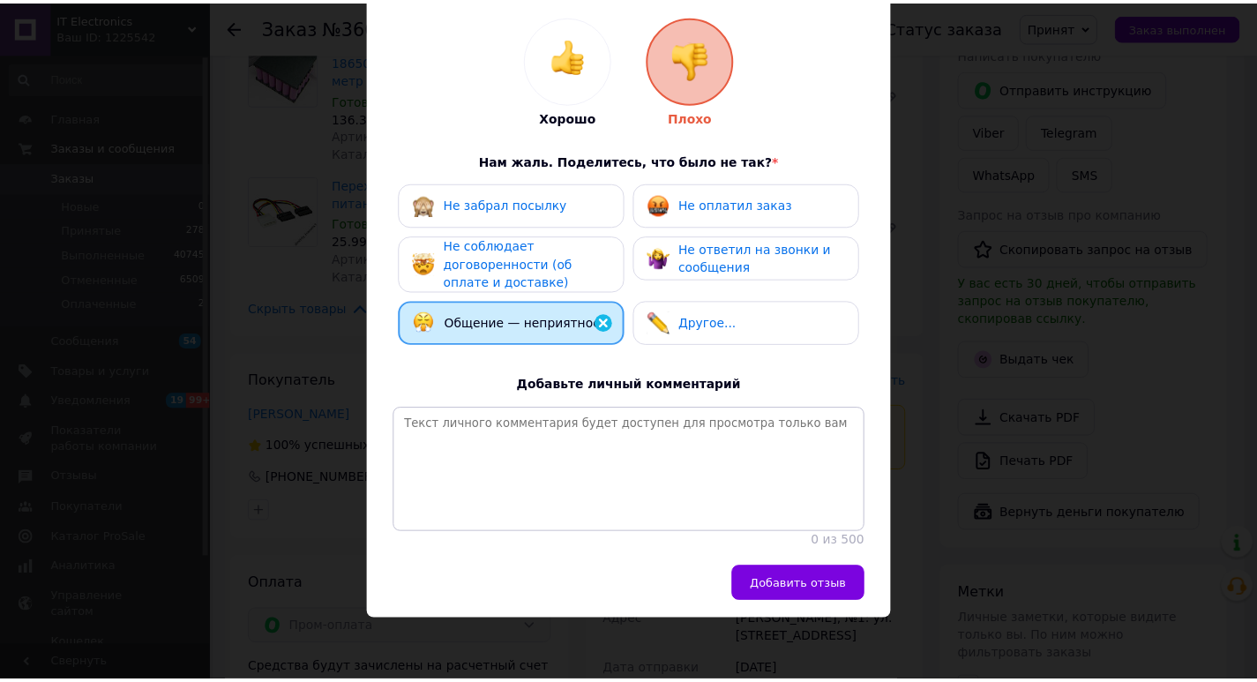
scroll to position [186, 0]
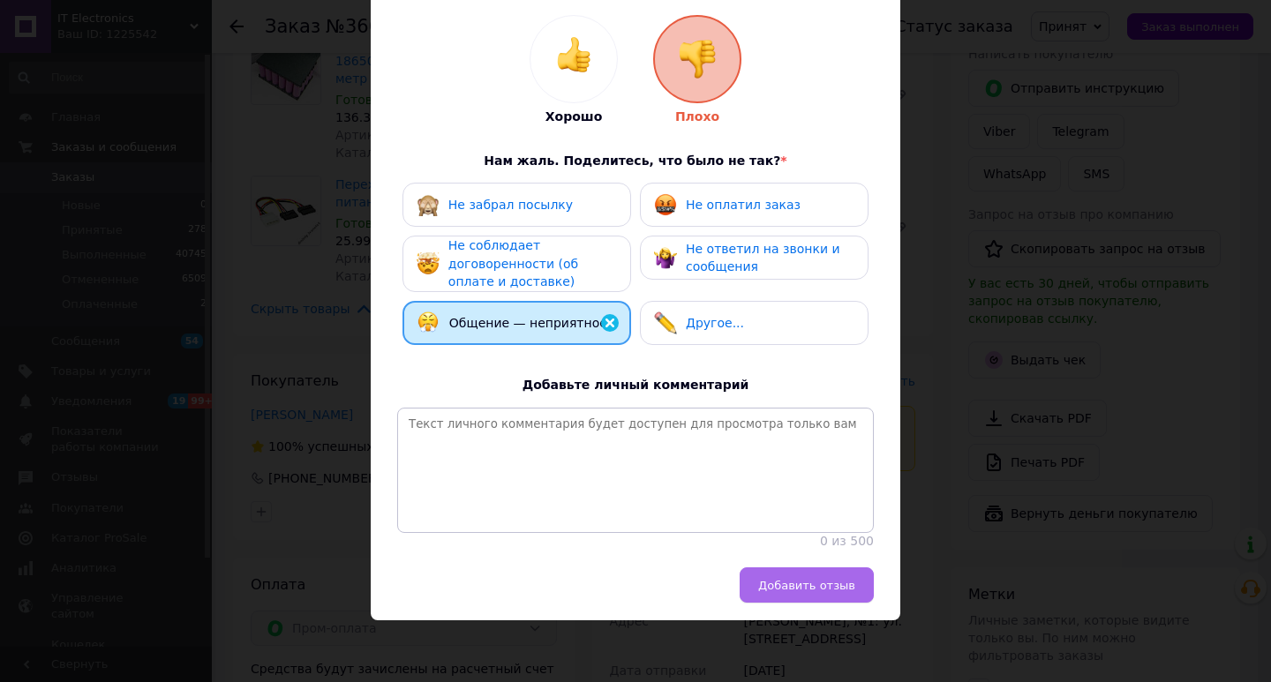
click at [819, 582] on span "Добавить отзыв" at bounding box center [806, 585] width 97 height 13
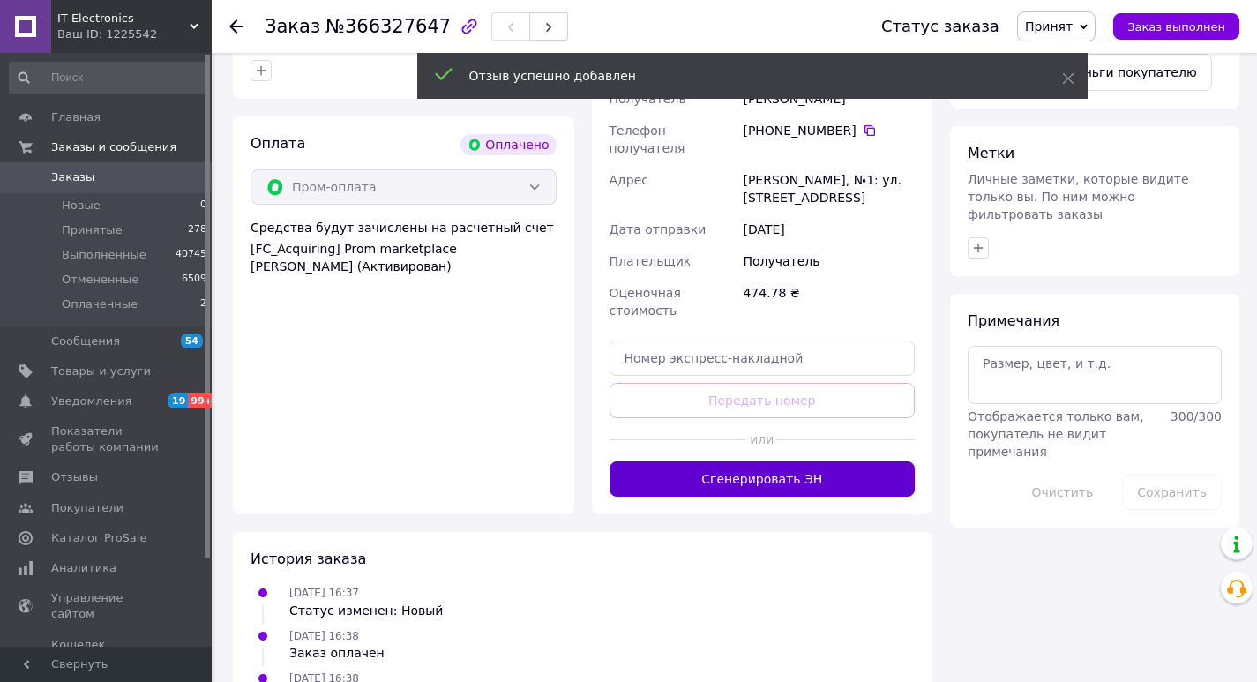
click at [755, 462] on button "Сгенерировать ЭН" at bounding box center [763, 479] width 306 height 35
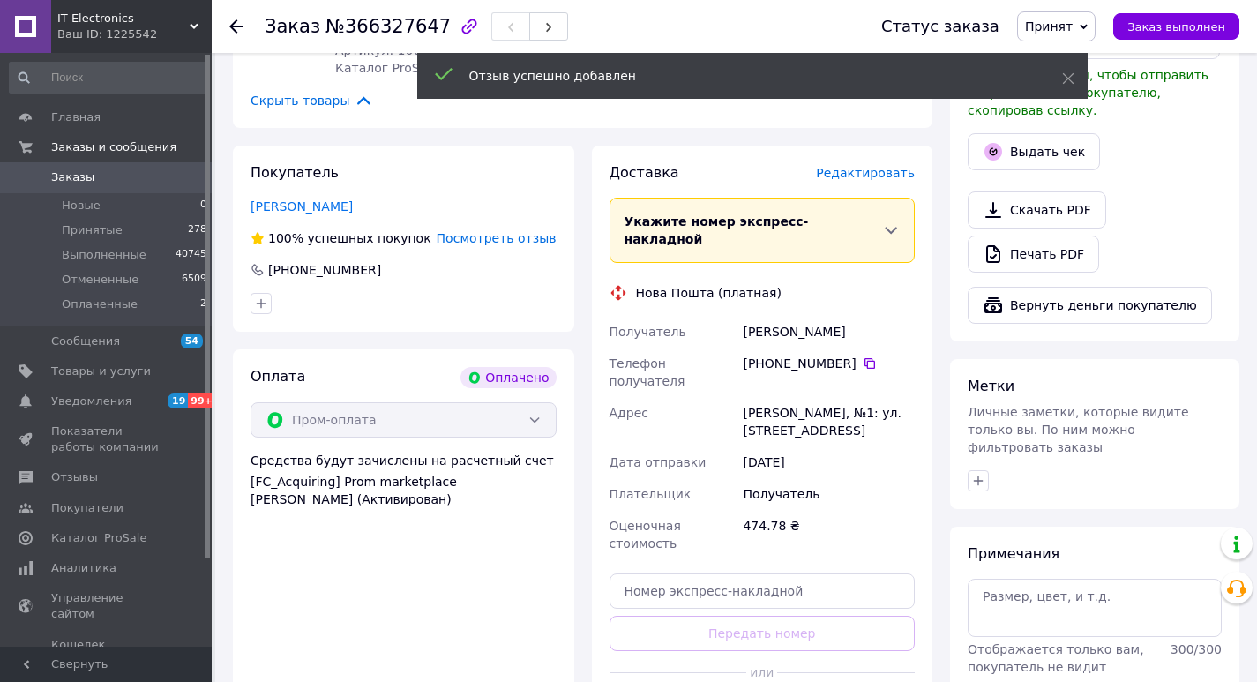
scroll to position [971, 0]
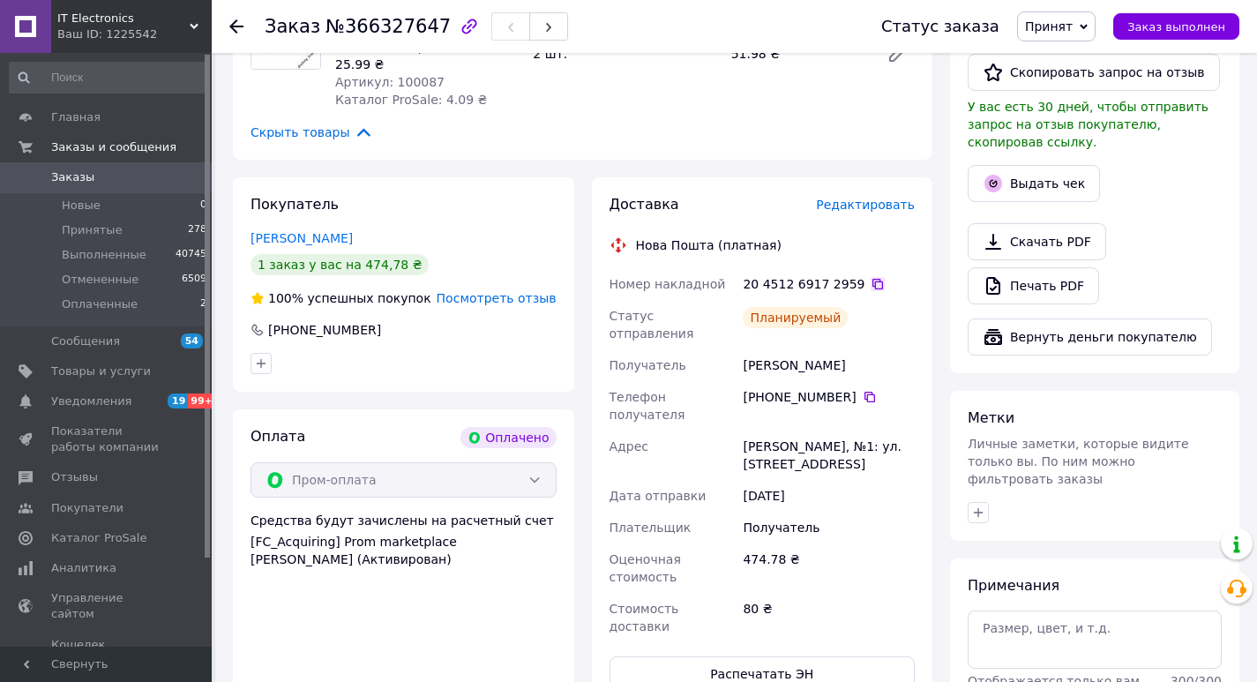
click at [871, 277] on icon at bounding box center [878, 284] width 14 height 14
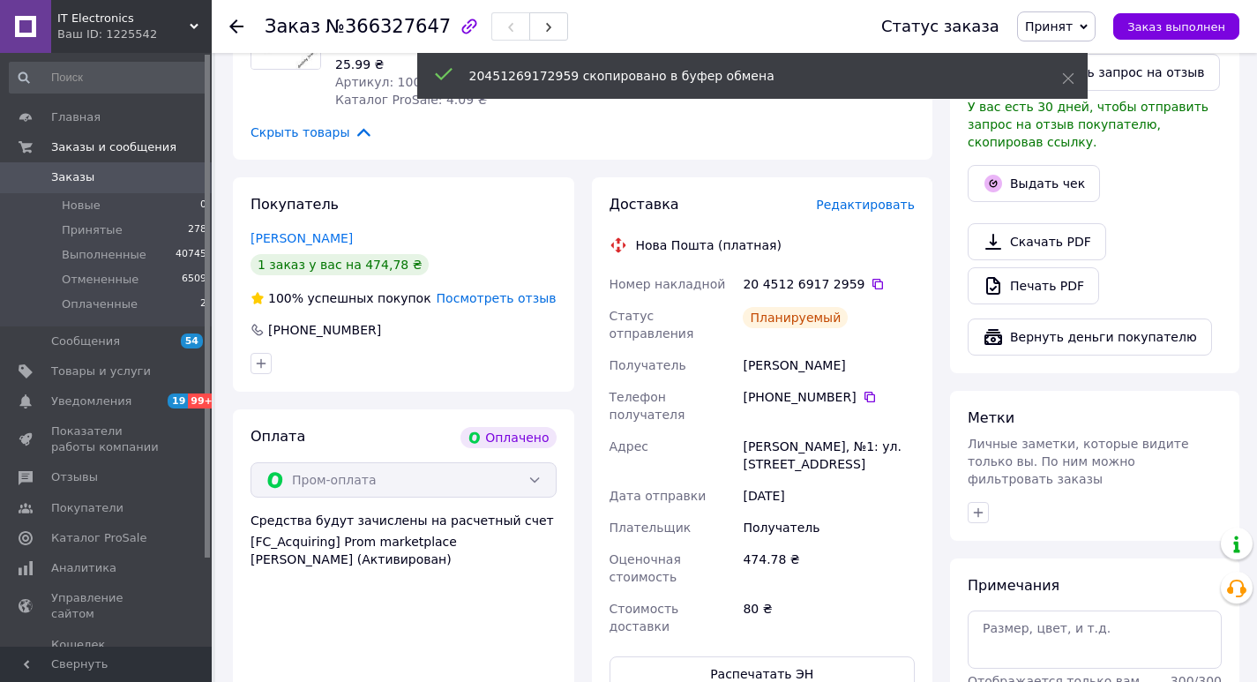
click at [233, 27] on use at bounding box center [236, 26] width 14 height 14
